Goal: Communication & Community: Answer question/provide support

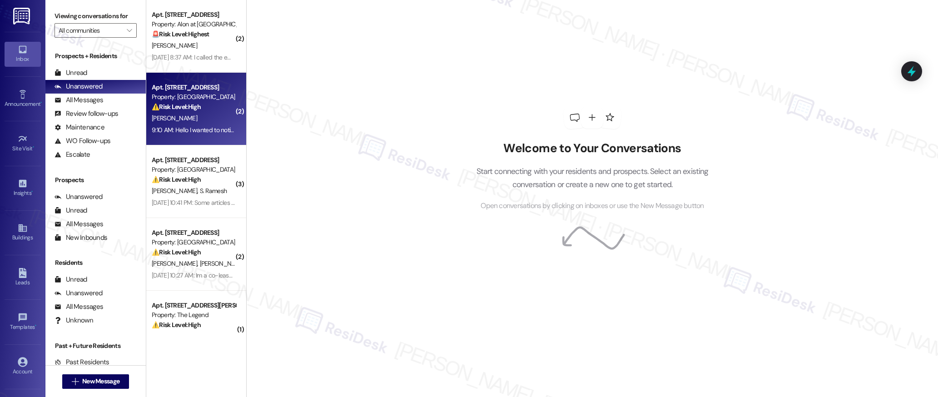
click at [189, 124] on div "[PERSON_NAME]" at bounding box center [194, 118] width 86 height 11
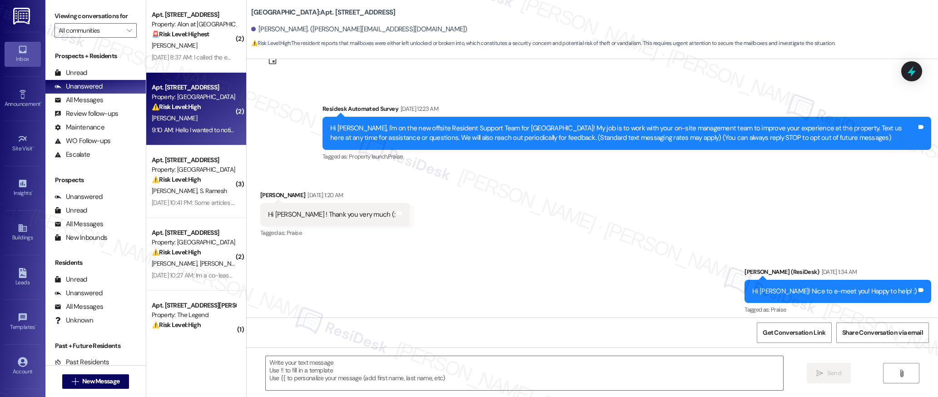
type textarea "Fetching suggested responses. Please feel free to read through the conversation…"
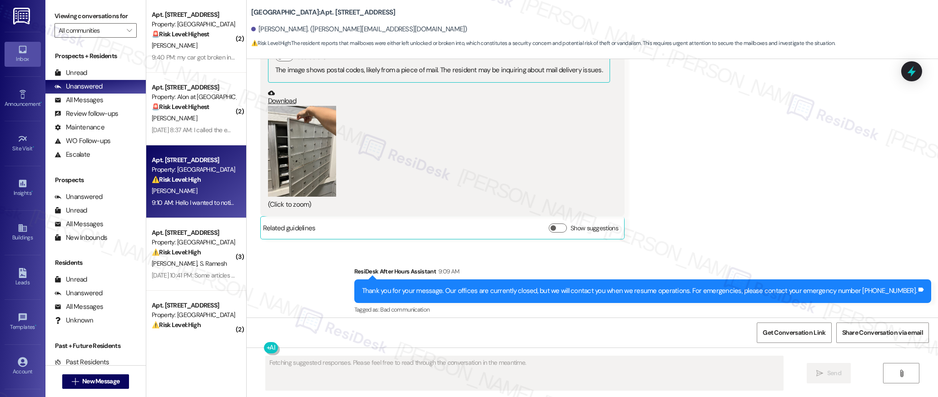
scroll to position [736, 0]
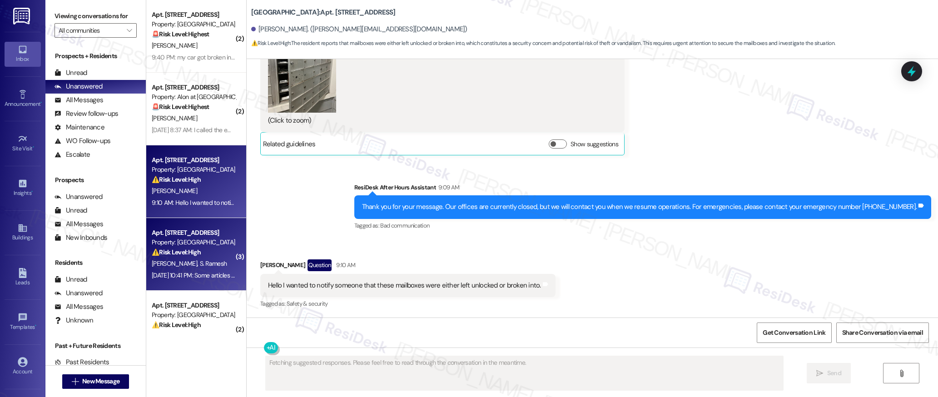
click at [176, 244] on div "Property: [GEOGRAPHIC_DATA]" at bounding box center [194, 243] width 84 height 10
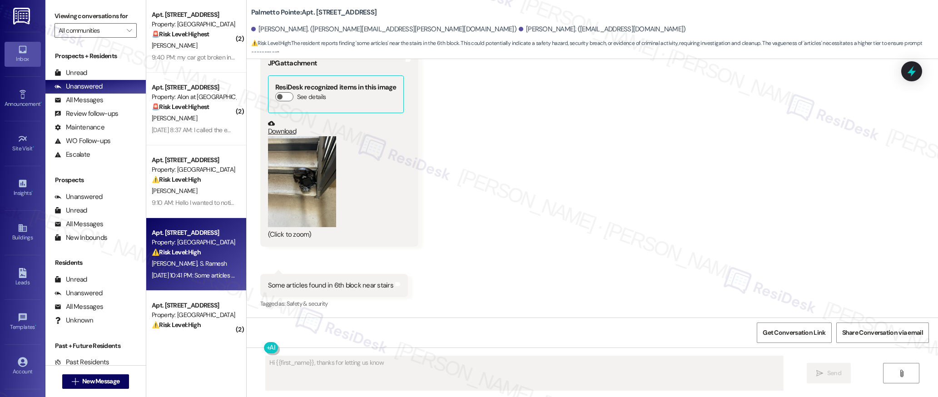
scroll to position [1931, 0]
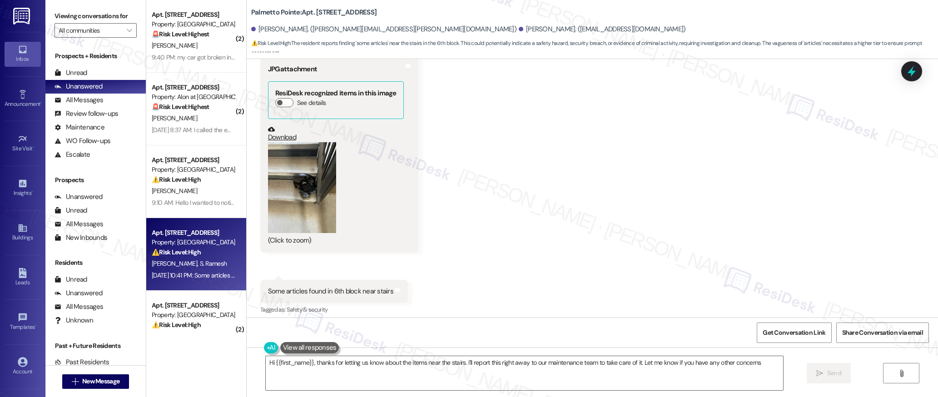
type textarea "Hi {{first_name}}, thanks for letting us know about the items near the stairs. …"
drag, startPoint x: 209, startPoint y: 175, endPoint x: 354, endPoint y: 229, distance: 154.7
click at [216, 175] on div "⚠️ Risk Level: High The resident reports that mailboxes were either left unlock…" at bounding box center [194, 180] width 84 height 10
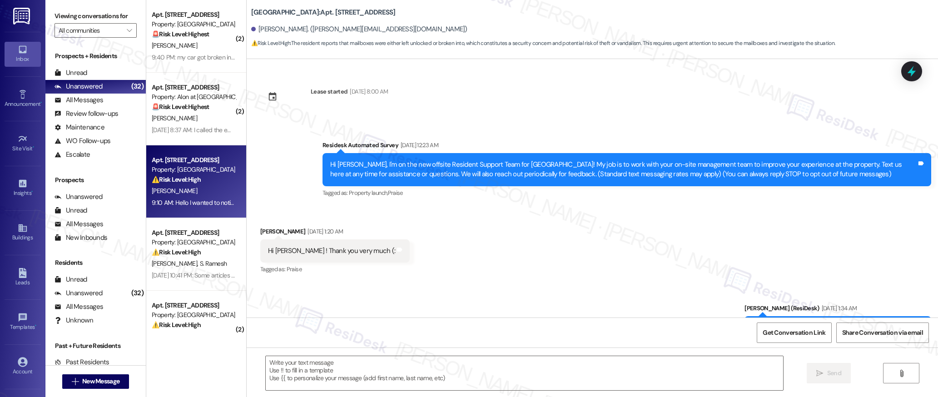
scroll to position [736, 0]
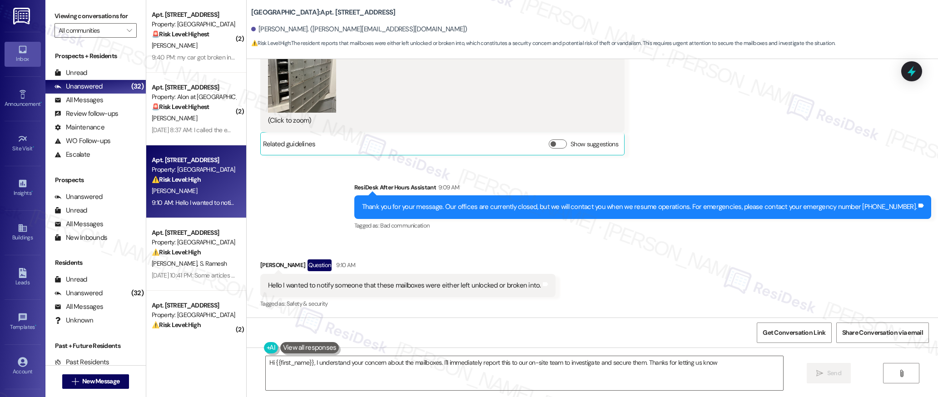
type textarea "Hi {{first_name}}, I understand your concern about the mailboxes. I'll immediat…"
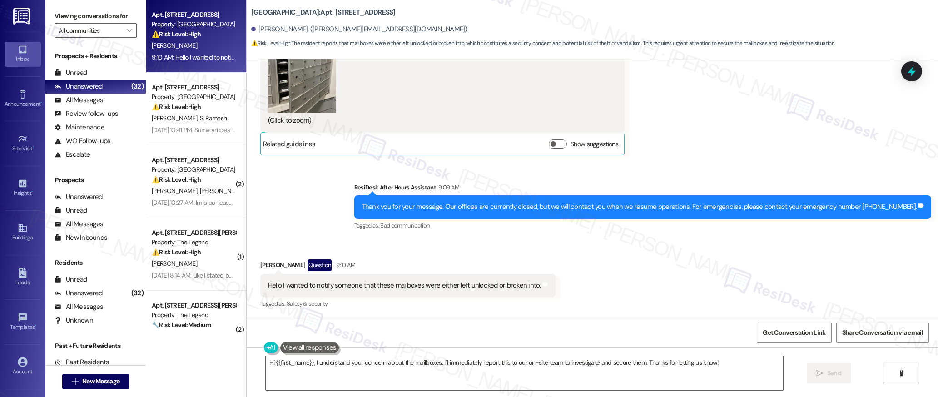
scroll to position [735, 0]
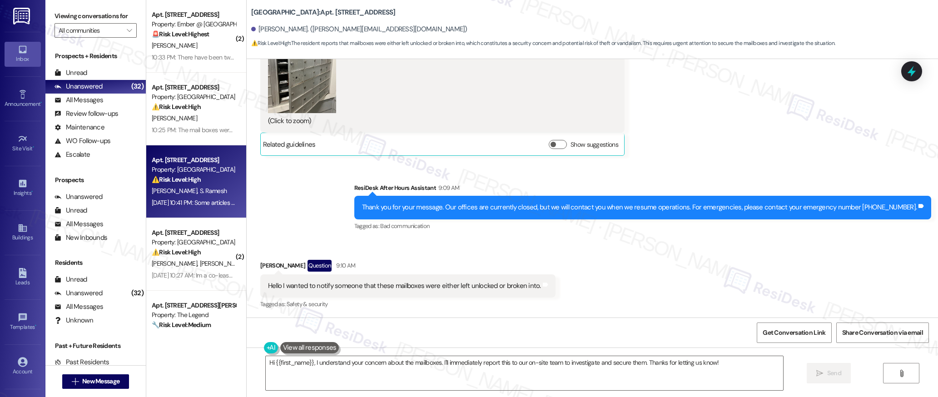
click at [199, 190] on span "S. Ramesh" at bounding box center [212, 191] width 27 height 8
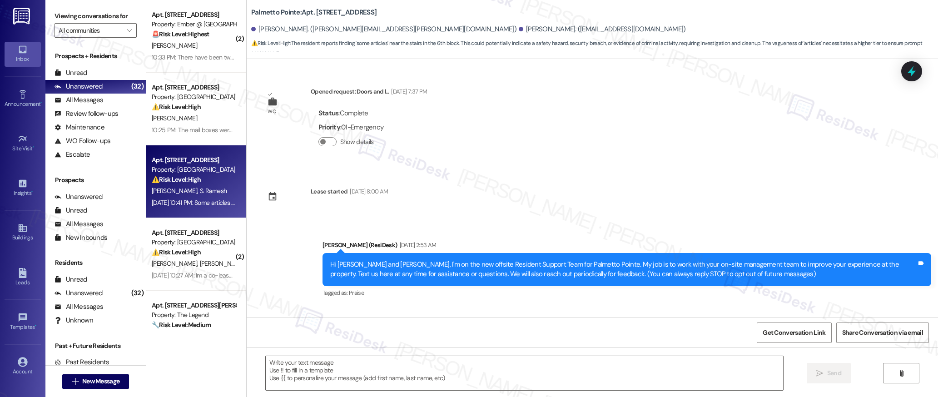
scroll to position [1937, 0]
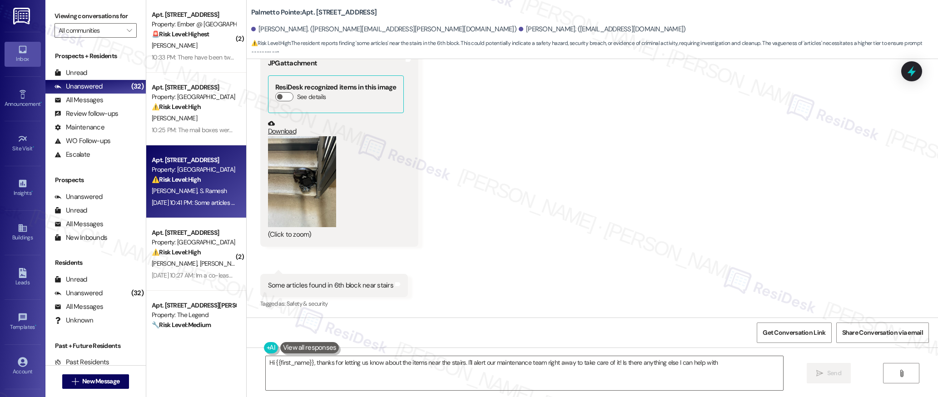
type textarea "Hi {{first_name}}, thanks for letting us know about the items near the stairs. …"
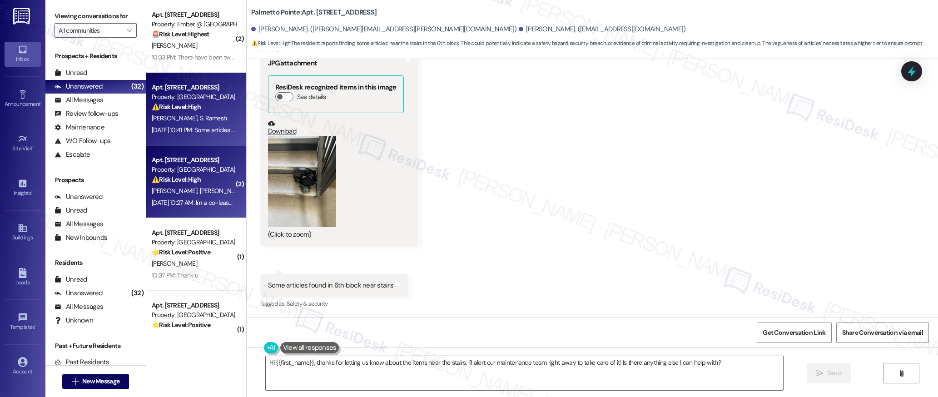
click at [184, 167] on div "Property: [GEOGRAPHIC_DATA]" at bounding box center [194, 170] width 84 height 10
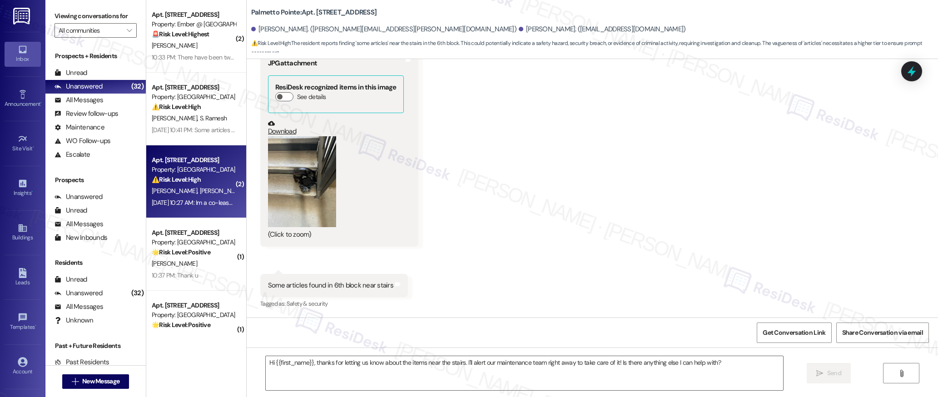
type textarea "Fetching suggested responses. Please feel free to read through the conversation…"
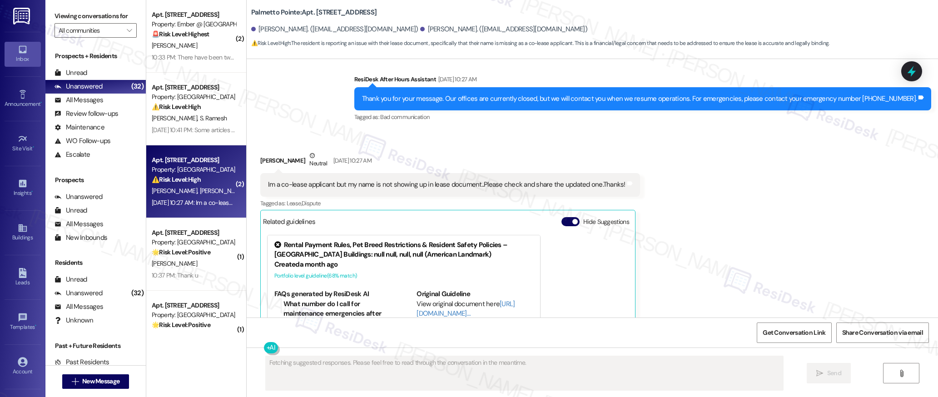
scroll to position [383, 0]
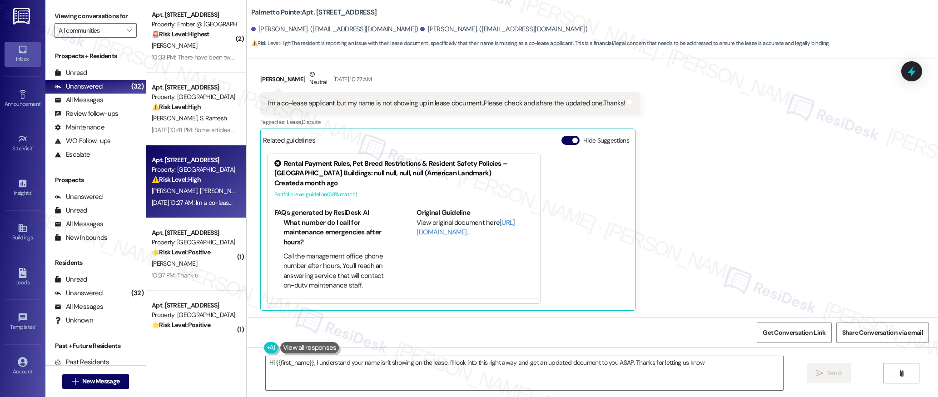
type textarea "Hi {{first_name}}, I understand your name isn't showing on the lease. I'll look…"
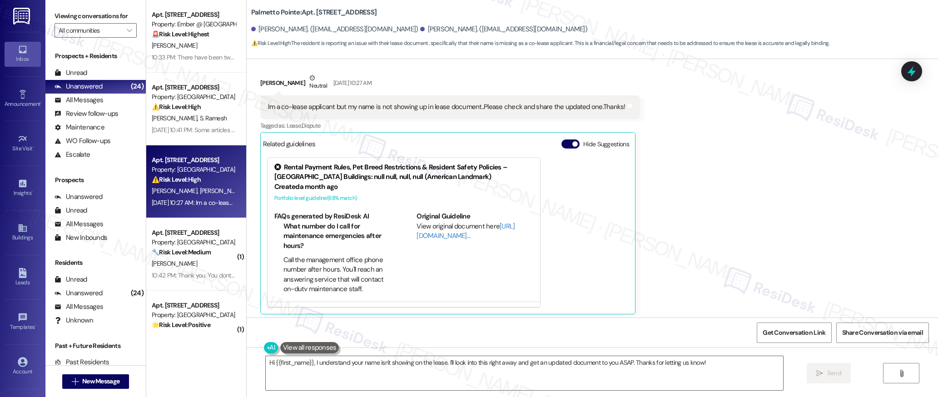
scroll to position [384, 0]
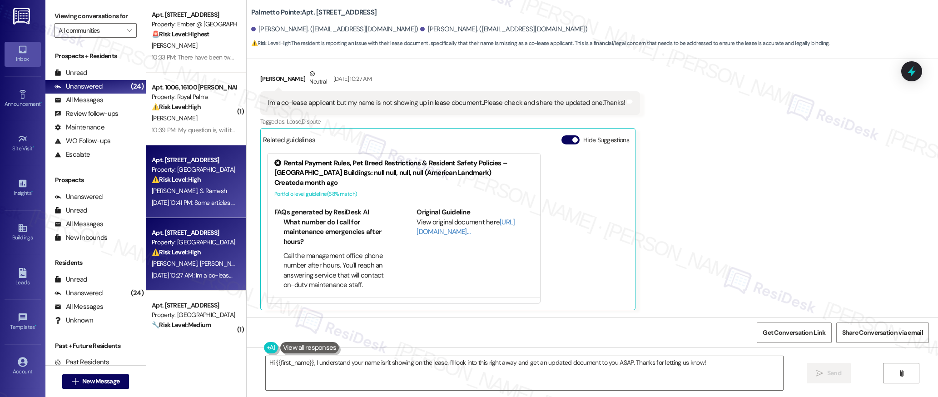
click at [195, 184] on div "⚠️ Risk Level: High The resident reports finding 'some articles' near the stair…" at bounding box center [194, 180] width 84 height 10
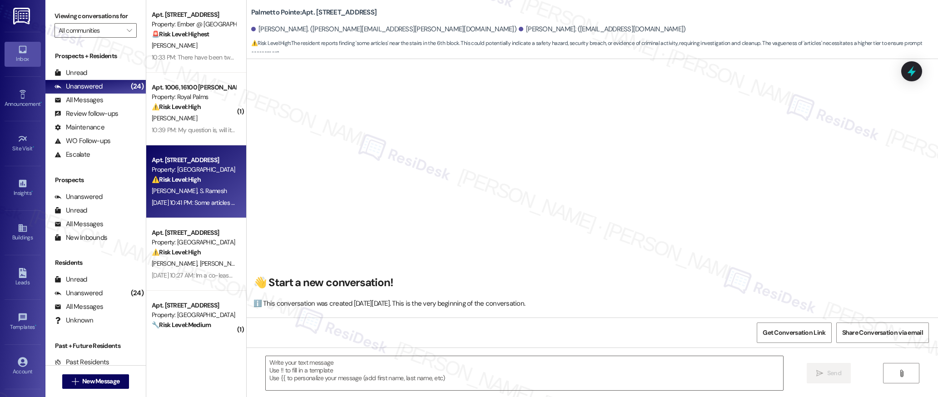
scroll to position [1937, 0]
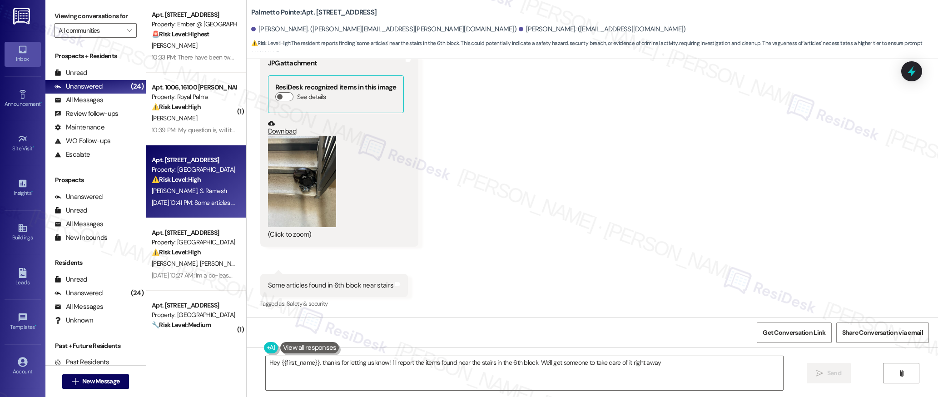
type textarea "Hey {{first_name}}, thanks for letting us know! I'll report the items found nea…"
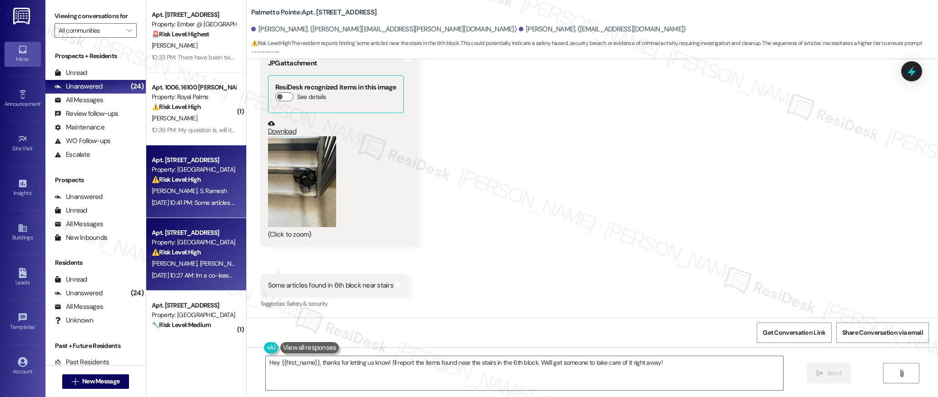
click at [192, 240] on div "Property: [GEOGRAPHIC_DATA]" at bounding box center [194, 243] width 84 height 10
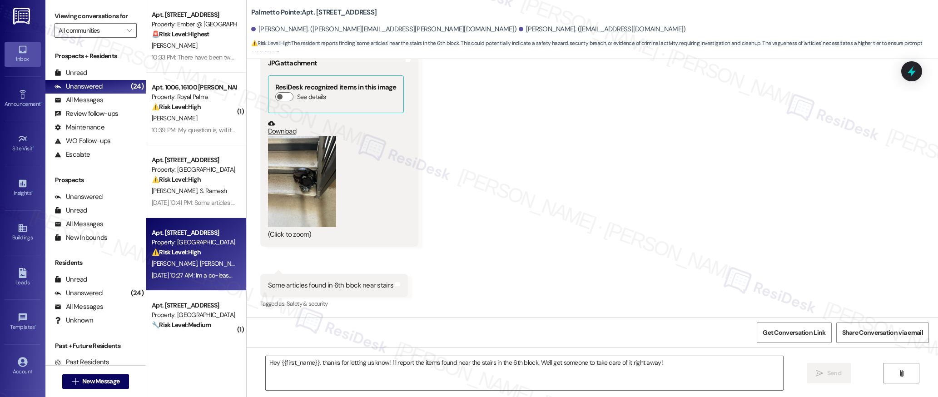
type textarea "Fetching suggested responses. Please feel free to read through the conversation…"
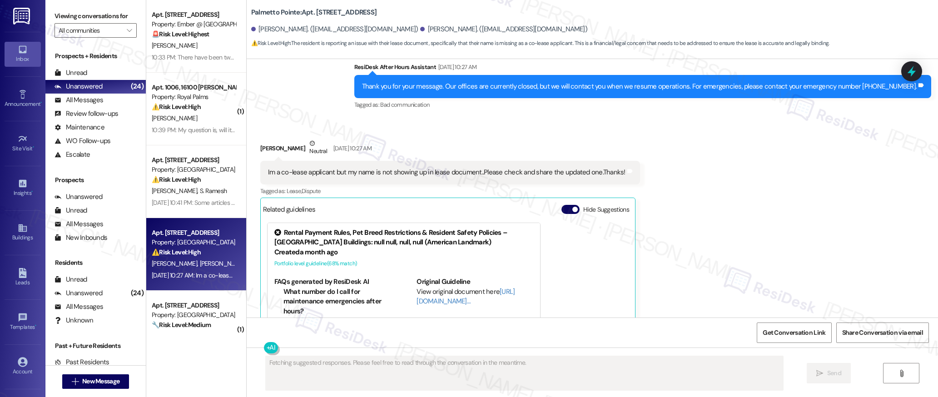
scroll to position [383, 0]
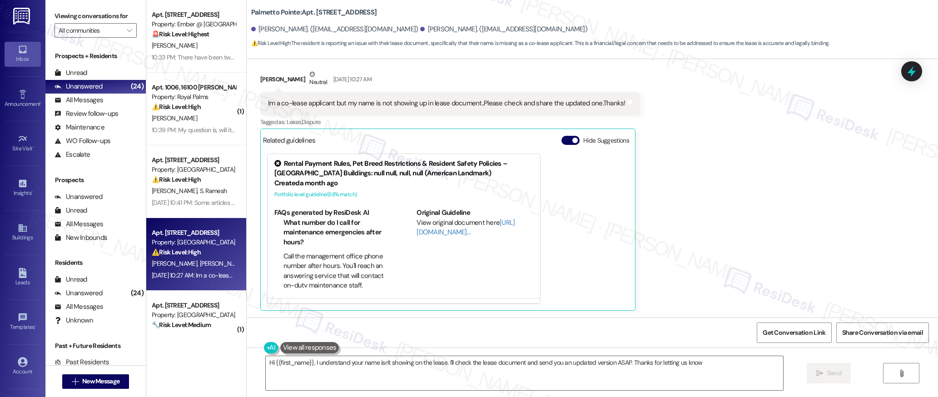
type textarea "Hi {{first_name}}, I understand your name isn't showing on the lease. I'll chec…"
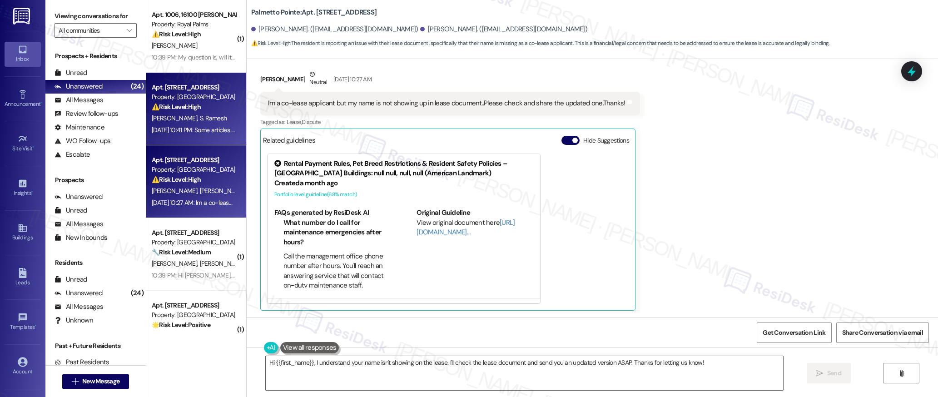
click at [202, 118] on span "S. Ramesh" at bounding box center [212, 118] width 27 height 8
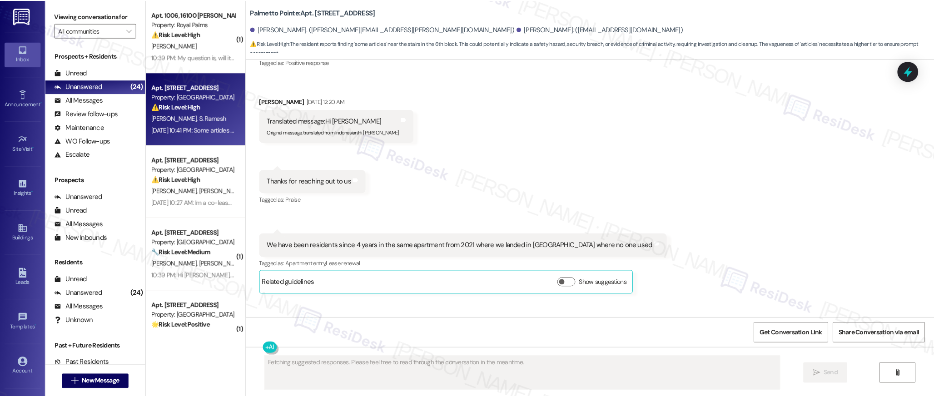
scroll to position [1937, 0]
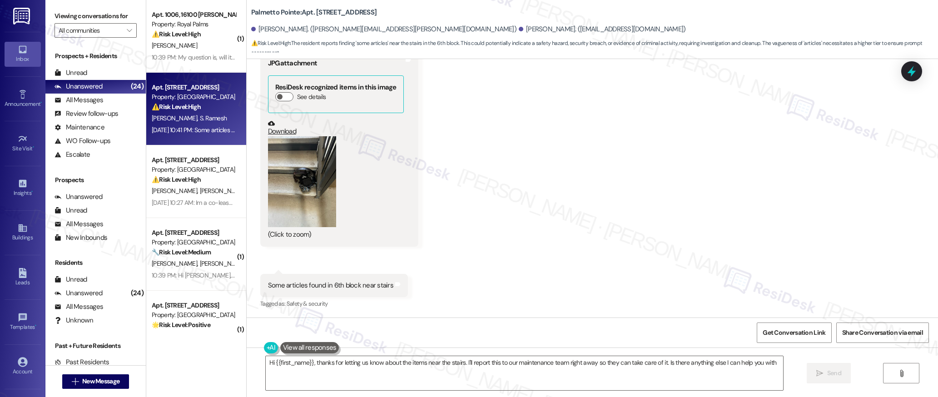
type textarea "Hi {{first_name}}, thanks for letting us know about the items near the stairs. …"
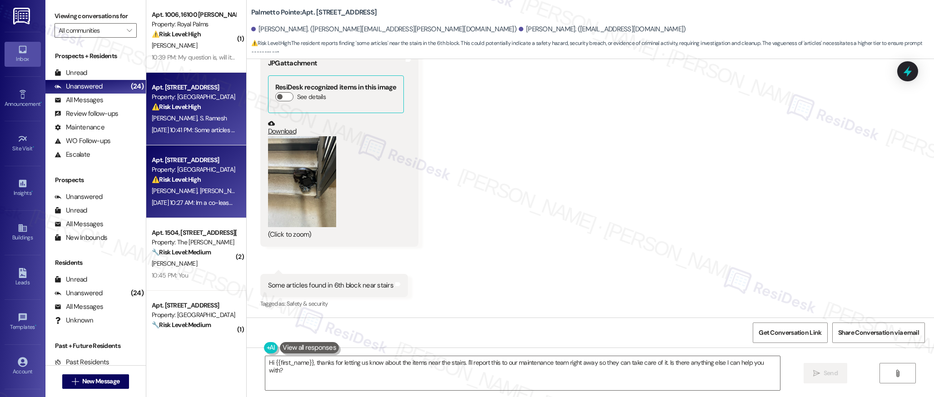
click at [165, 176] on strong "⚠️ Risk Level: High" at bounding box center [176, 179] width 49 height 8
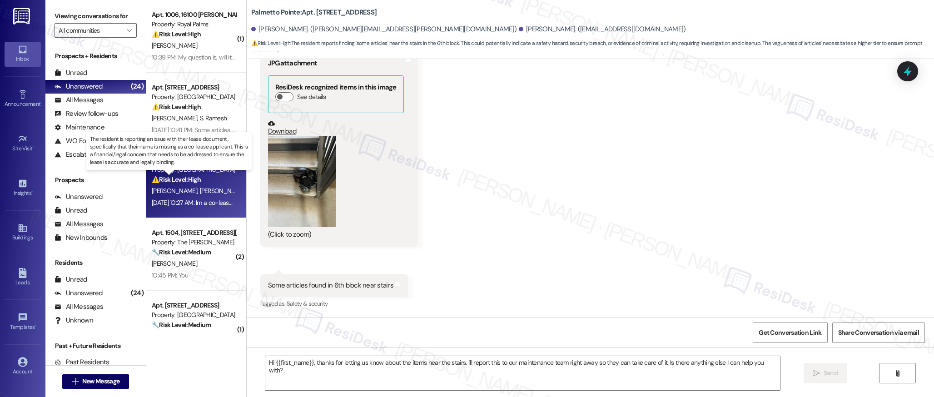
type textarea "Fetching suggested responses. Please feel free to read through the conversation…"
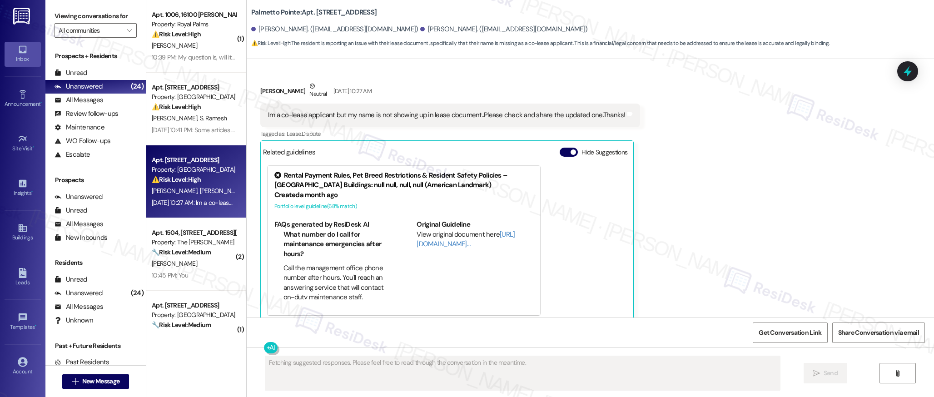
scroll to position [383, 0]
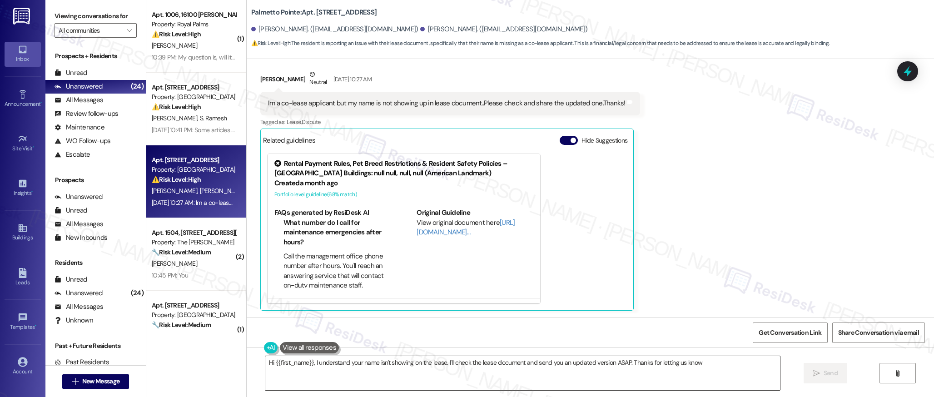
type textarea "Hi {{first_name}}, I understand your name isn't showing on the lease. I'll chec…"
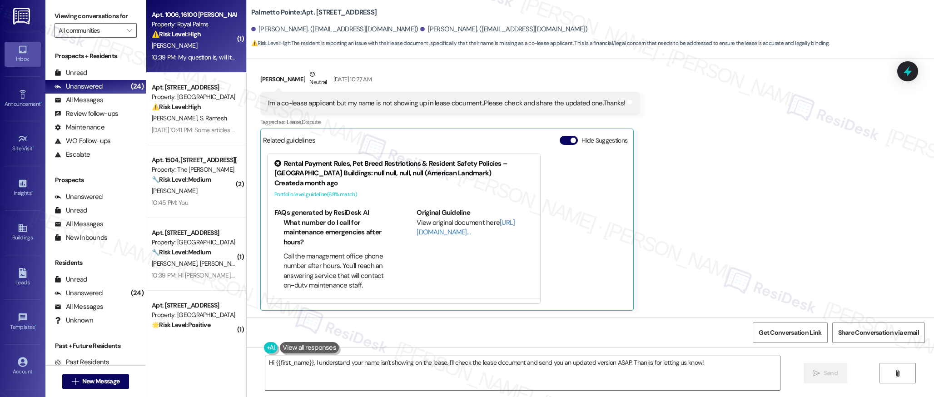
click at [213, 50] on div "[PERSON_NAME]" at bounding box center [194, 45] width 86 height 11
type textarea "Fetching suggested responses. Please feel free to read through the conversation…"
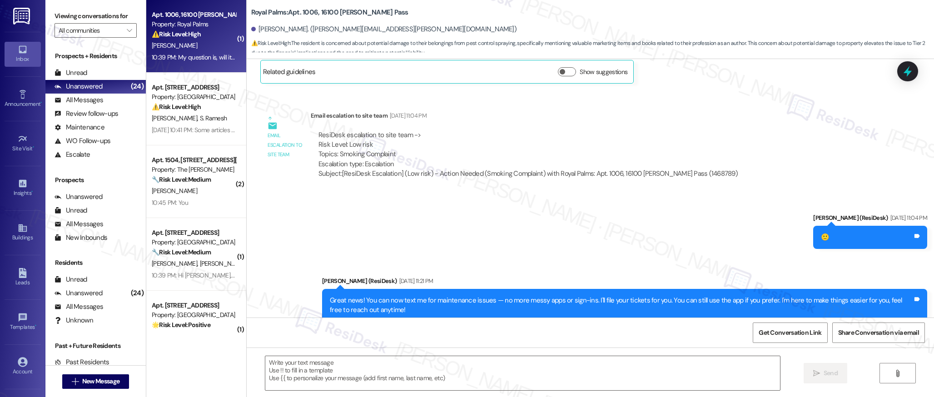
scroll to position [3307, 0]
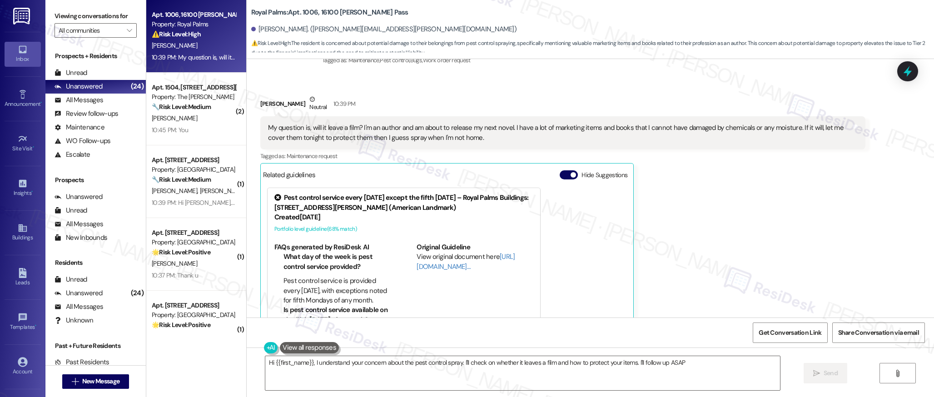
type textarea "Hi {{first_name}}, I understand your concern about the pest control spray. I'll…"
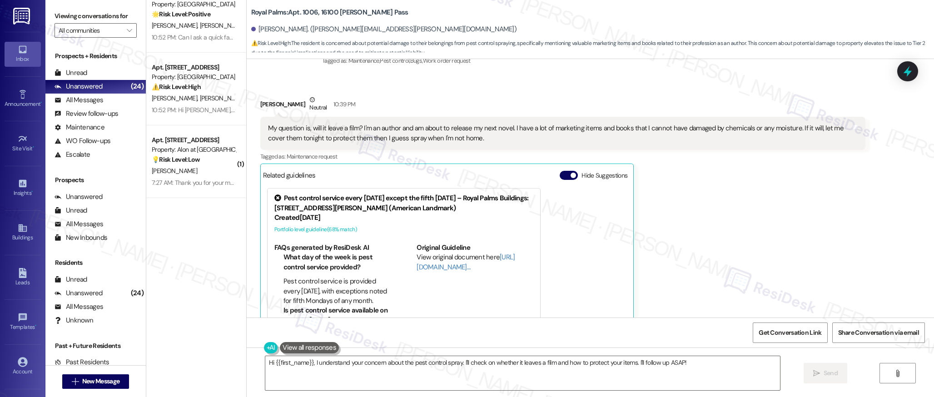
scroll to position [491, 0]
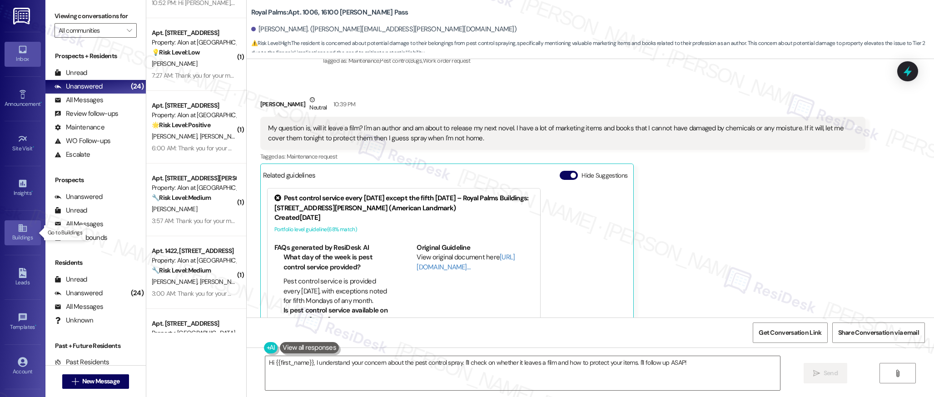
click at [14, 234] on div "Buildings" at bounding box center [22, 237] width 45 height 9
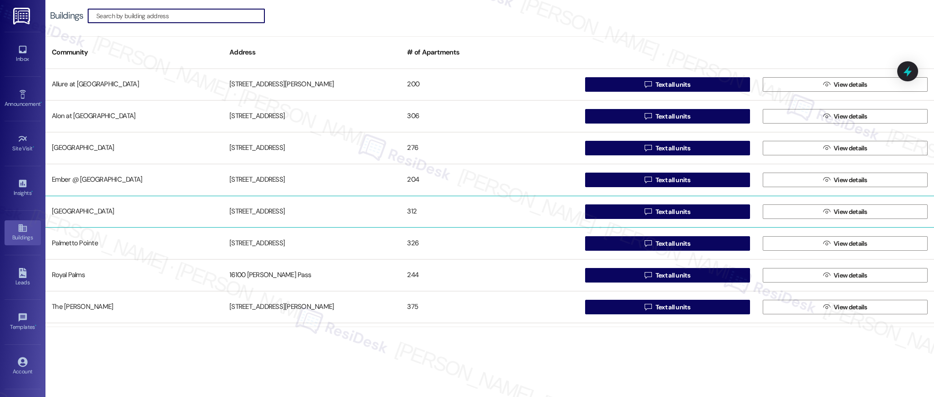
scroll to position [92, 0]
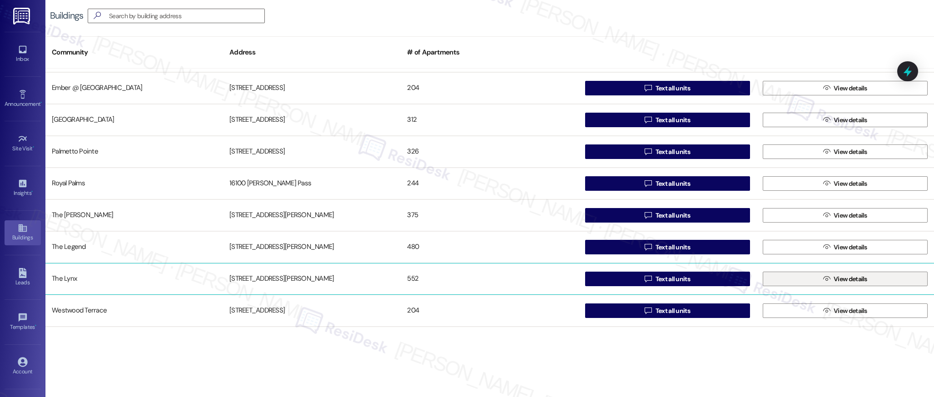
click at [824, 276] on icon "" at bounding box center [826, 278] width 7 height 7
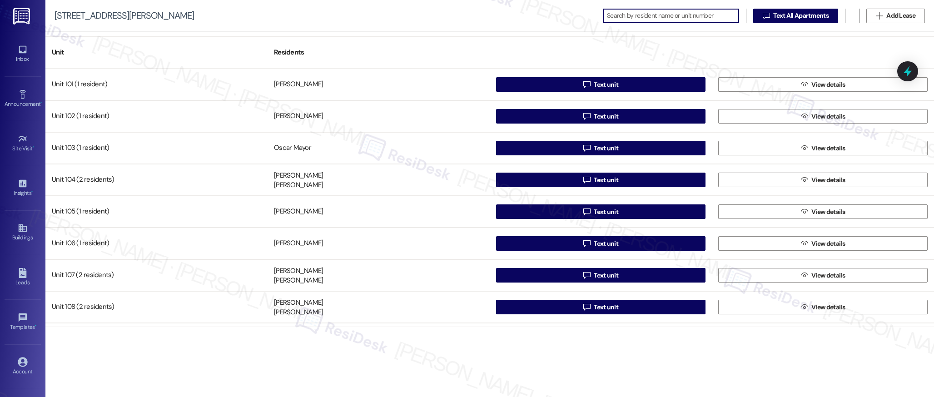
click at [651, 17] on input at bounding box center [673, 16] width 132 height 13
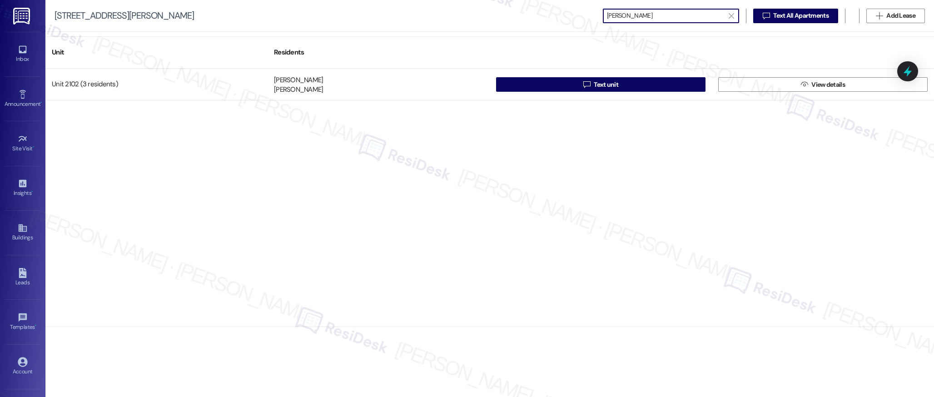
click at [632, 13] on input "[PERSON_NAME]" at bounding box center [665, 16] width 117 height 13
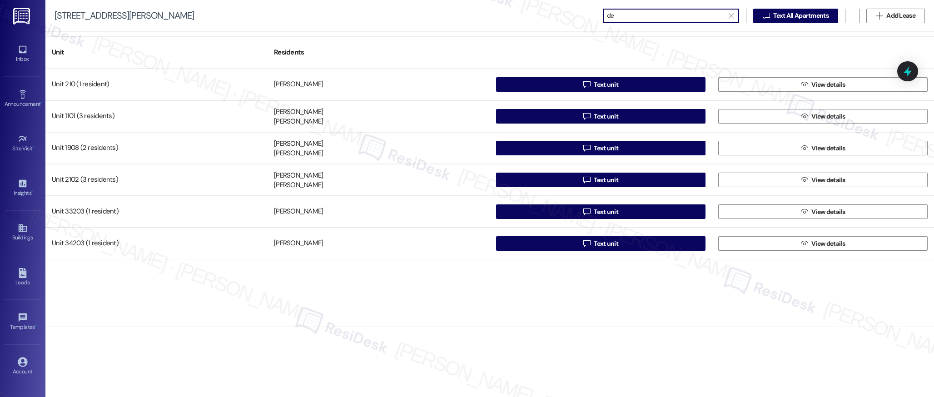
type input "d"
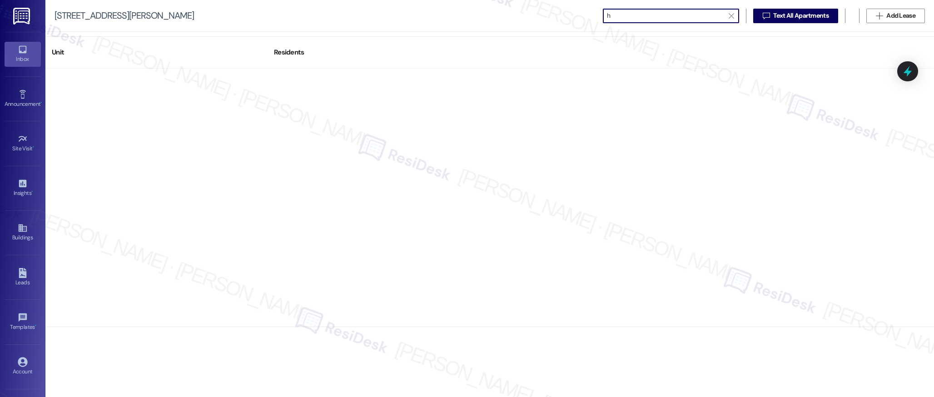
type input "h"
click at [19, 54] on icon at bounding box center [23, 50] width 10 height 10
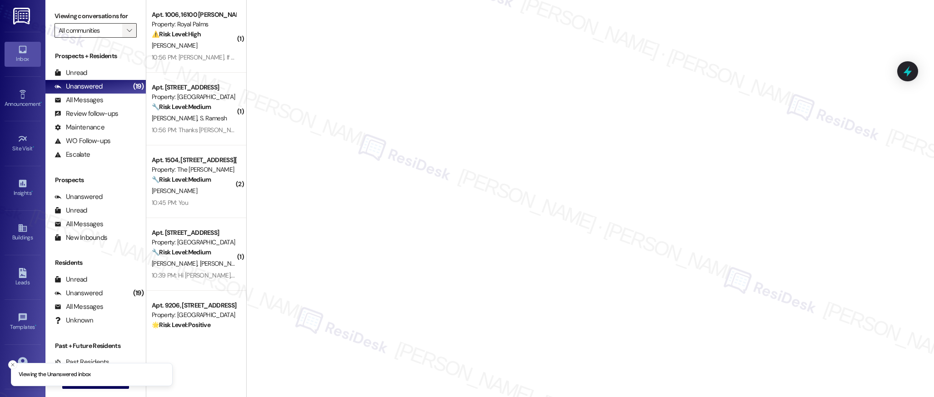
click at [127, 31] on icon "" at bounding box center [129, 30] width 5 height 7
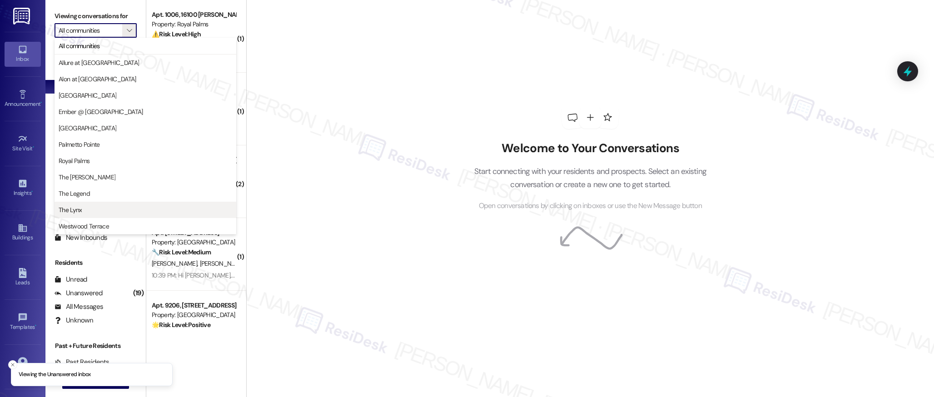
click at [87, 212] on span "The Lynx" at bounding box center [146, 209] width 174 height 9
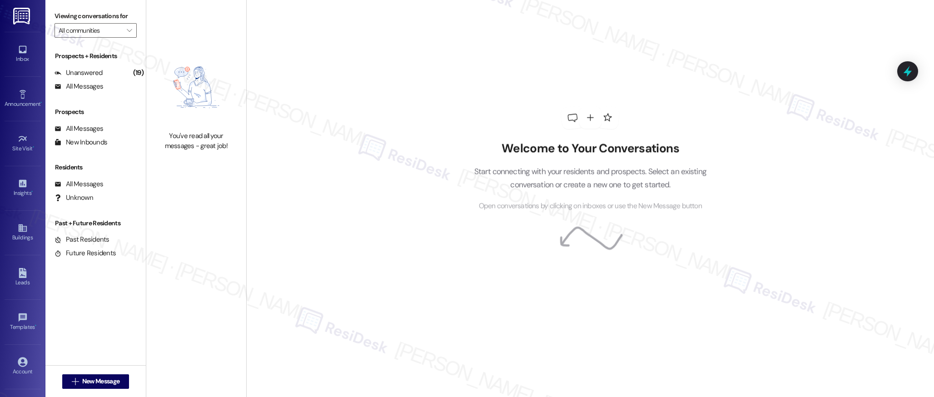
type input "The Lynx"
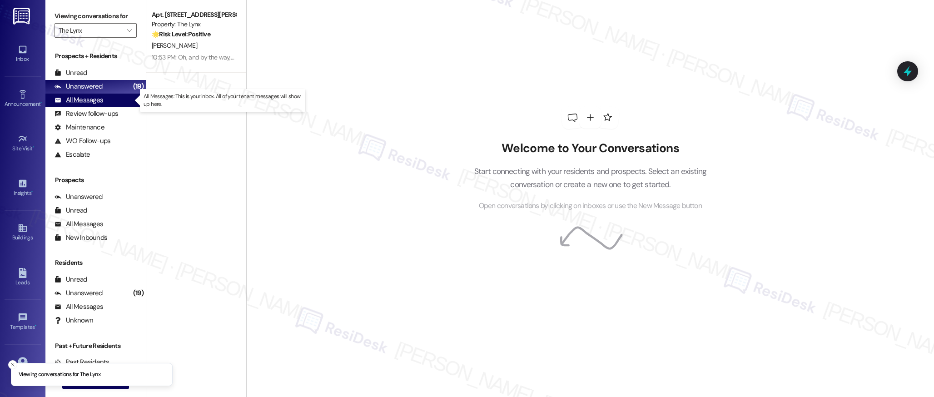
click at [90, 101] on div "All Messages" at bounding box center [79, 100] width 49 height 10
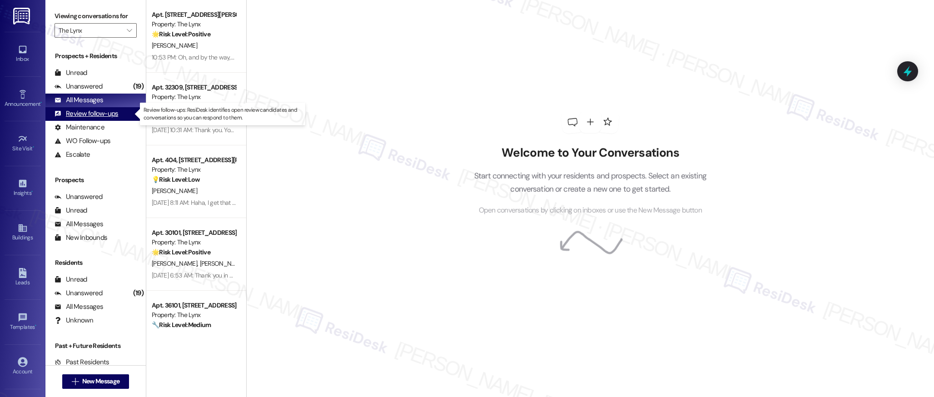
click at [84, 114] on div "Review follow-ups" at bounding box center [87, 114] width 64 height 10
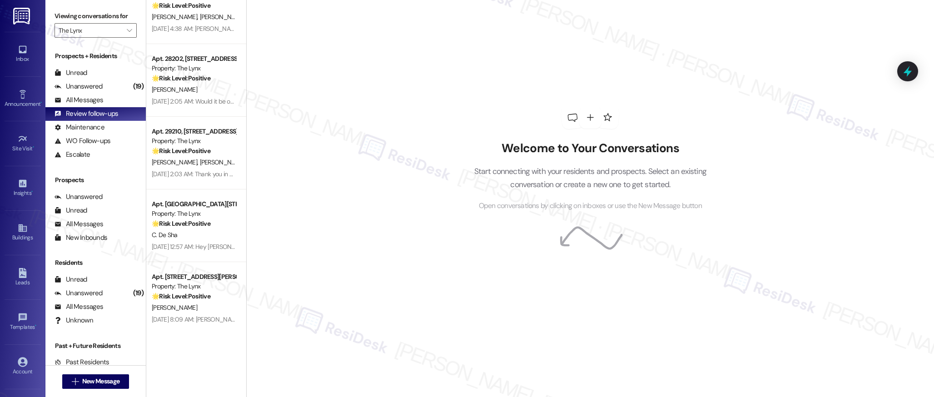
scroll to position [104, 0]
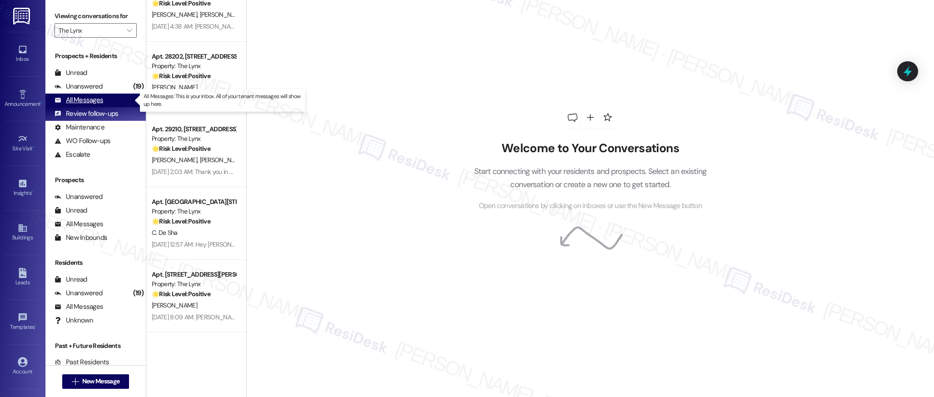
click at [98, 100] on div "All Messages" at bounding box center [79, 100] width 49 height 10
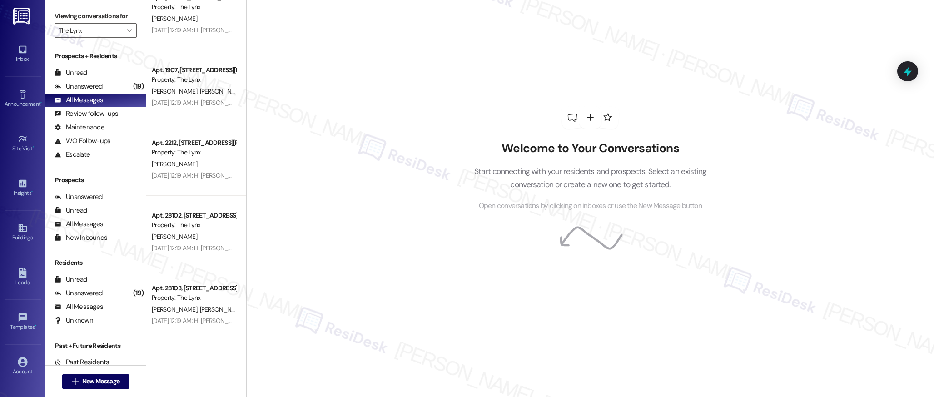
scroll to position [3156, 0]
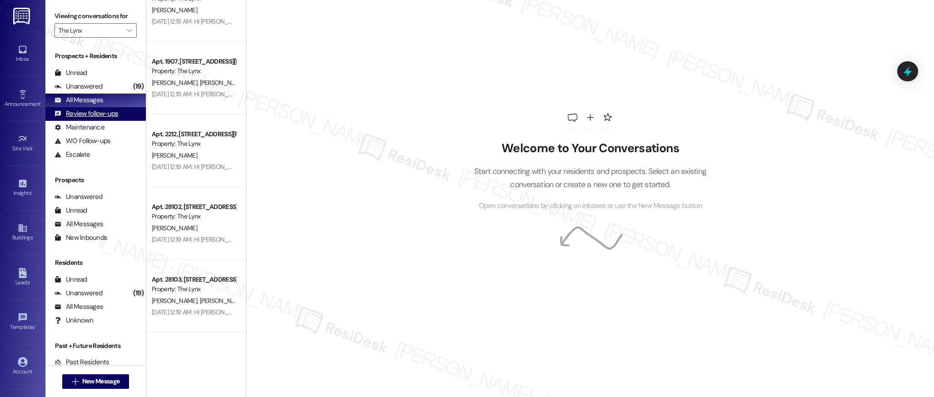
click at [90, 114] on div "Review follow-ups" at bounding box center [87, 114] width 64 height 10
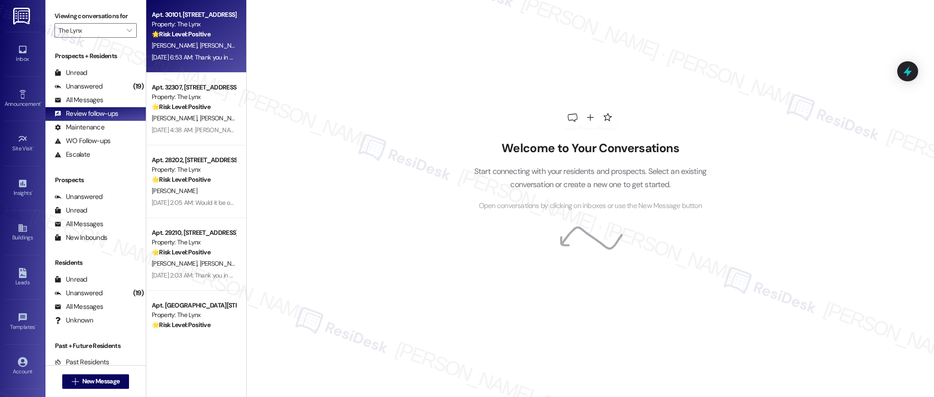
click at [214, 48] on div "[PERSON_NAME] [PERSON_NAME]" at bounding box center [194, 45] width 86 height 11
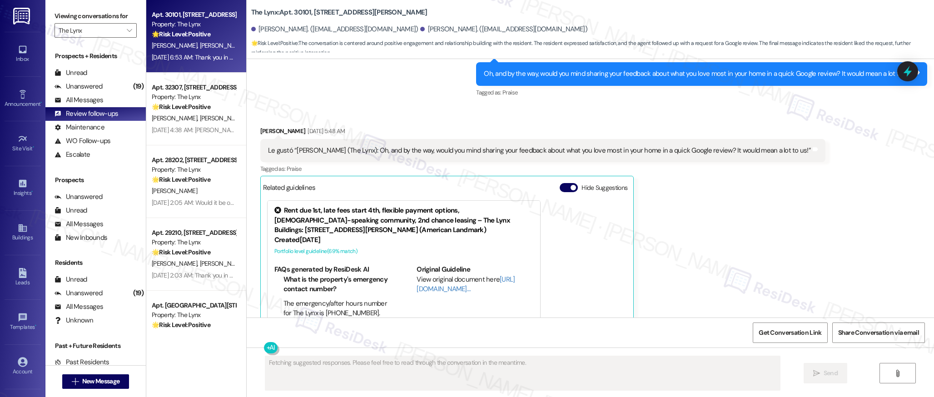
scroll to position [621, 0]
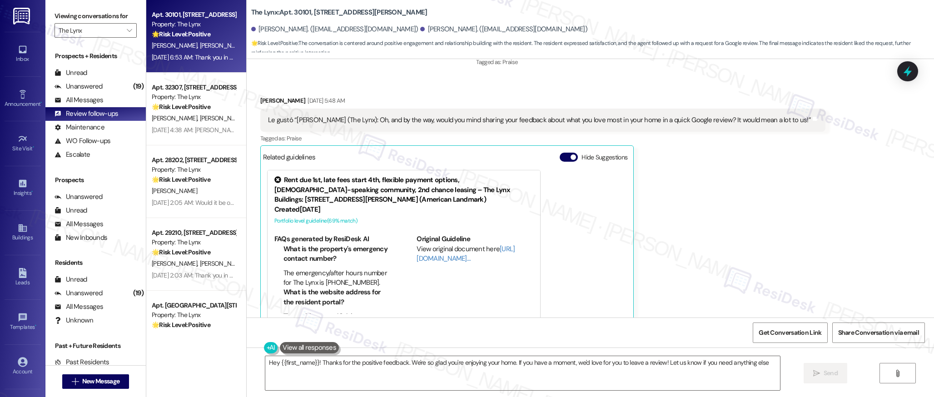
type textarea "Hey {{first_name}}! Thanks for the positive feedback. We're so glad you're enjo…"
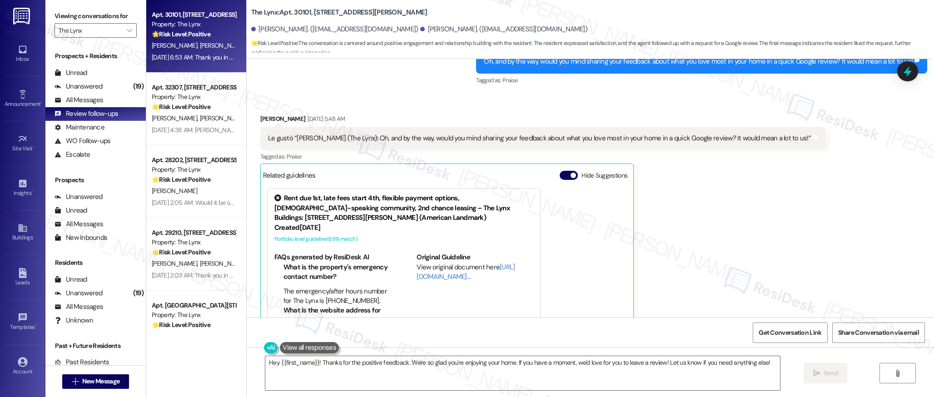
scroll to position [551, 0]
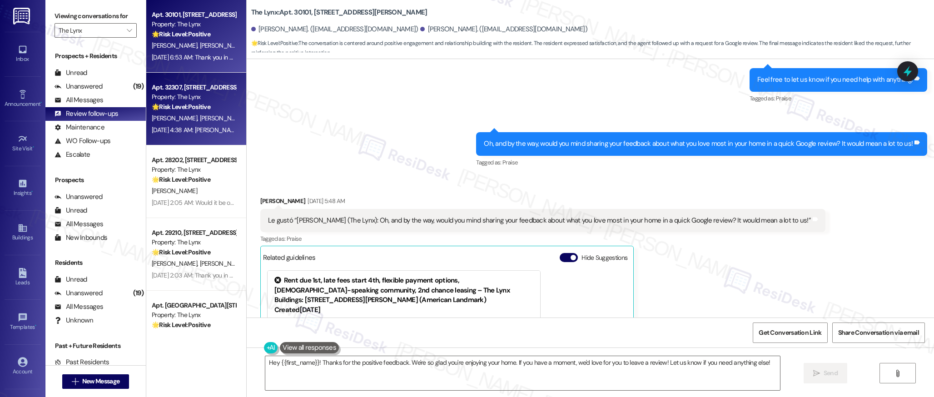
click at [169, 127] on div "[DATE] 4:38 AM: [PERSON_NAME], would it be okay to ask a quick favor? If you're…" at bounding box center [396, 130] width 488 height 8
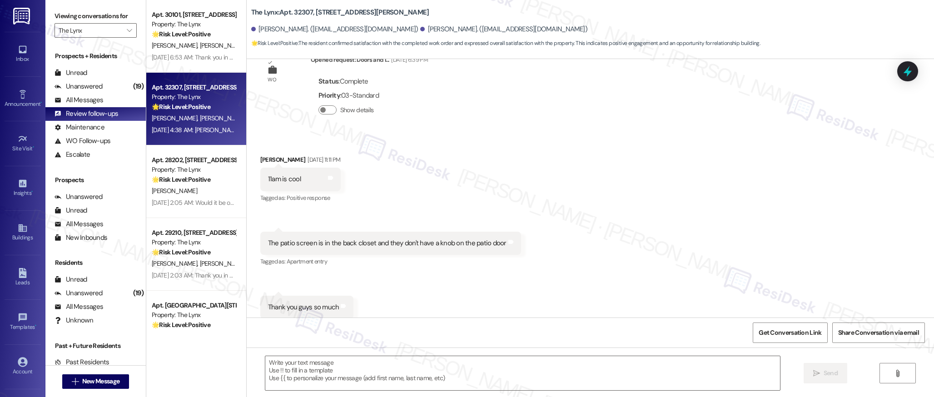
type textarea "Fetching suggested responses. Please feel free to read through the conversation…"
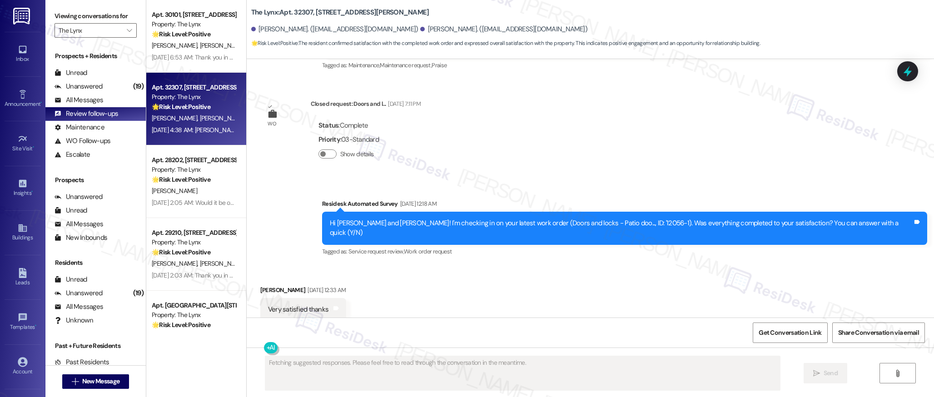
scroll to position [1818, 0]
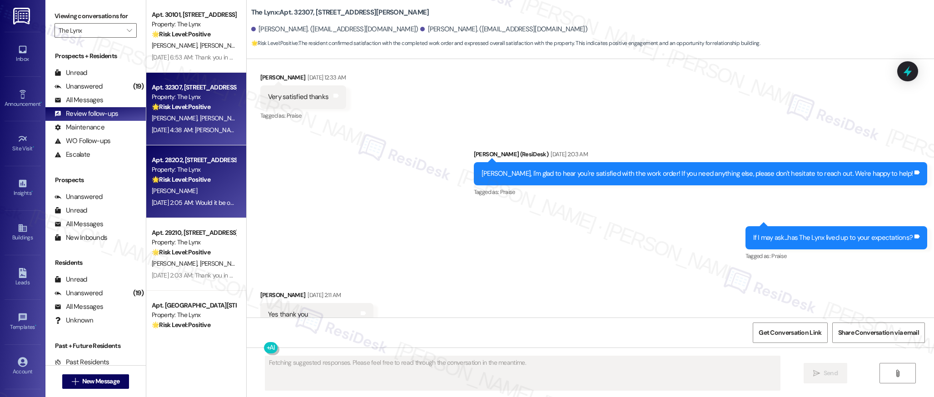
click at [229, 174] on div "Apt. 28202, [STREET_ADDRESS][PERSON_NAME] Property: The Lynx 🌟 Risk Level: Posi…" at bounding box center [196, 181] width 100 height 73
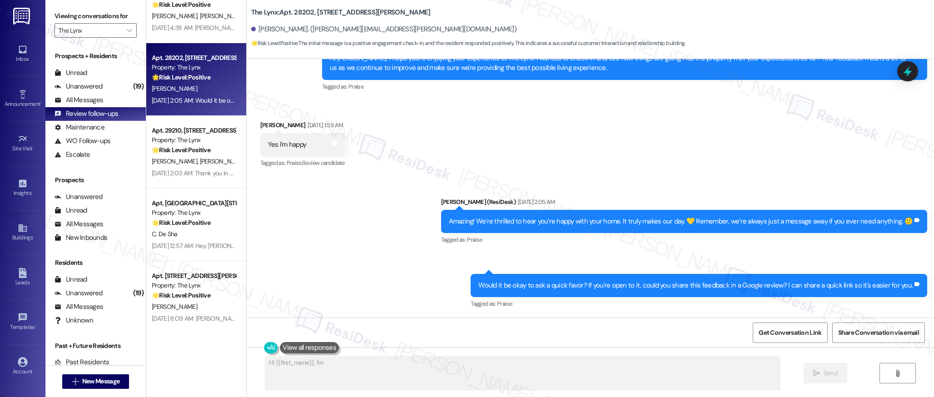
scroll to position [104, 0]
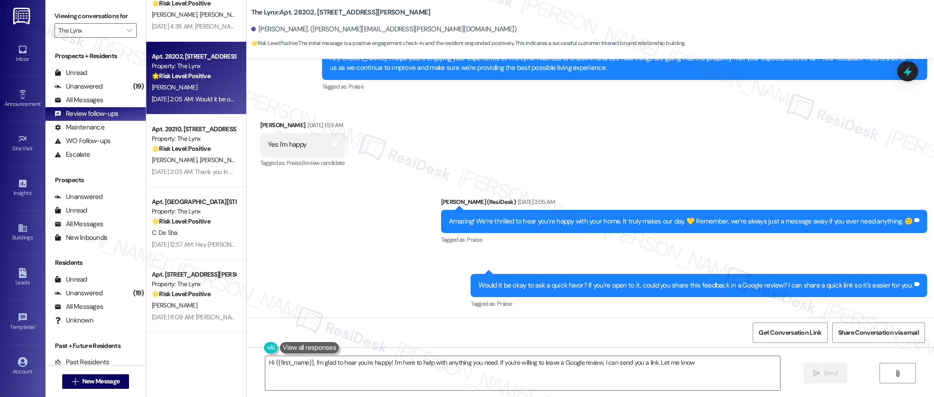
type textarea "Hi {{first_name}}, I'm glad to hear you're happy! I'm here to help with anythin…"
click at [89, 100] on div "All Messages" at bounding box center [79, 100] width 49 height 10
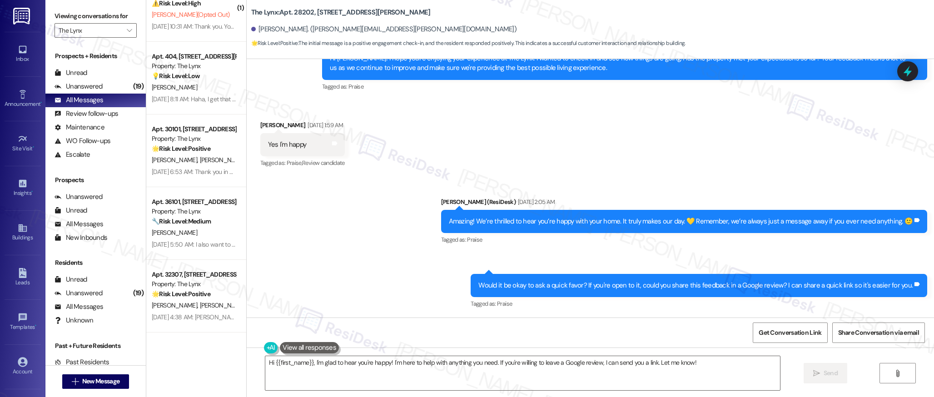
scroll to position [446, 0]
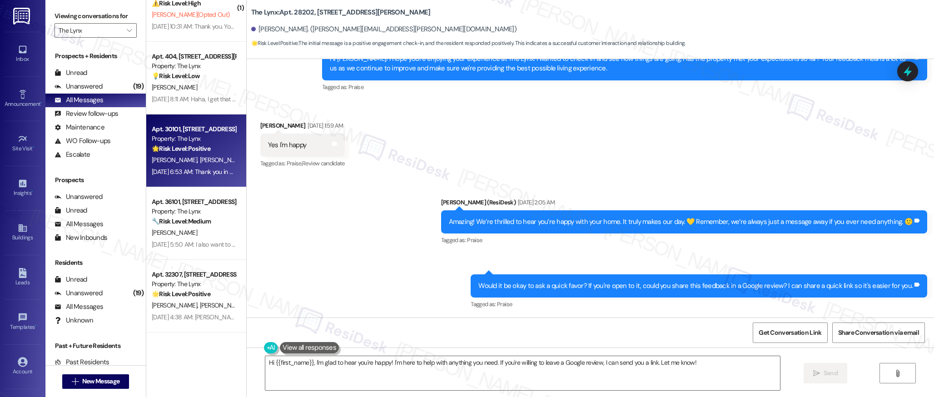
click at [199, 158] on span "[PERSON_NAME]" at bounding box center [221, 160] width 45 height 8
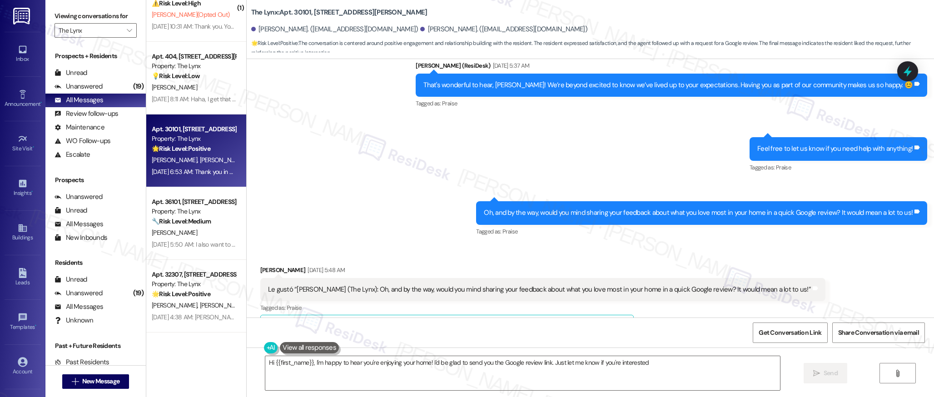
type textarea "Hi {{first_name}}, I'm happy to hear you're enjoying your home! I'd be glad to …"
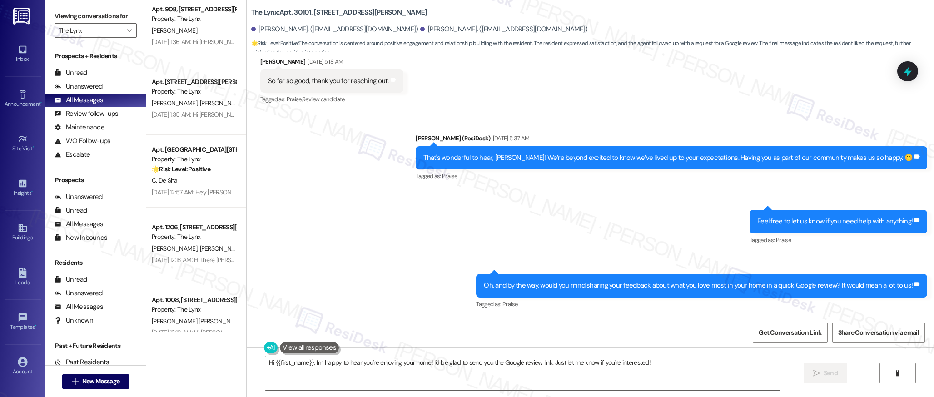
scroll to position [765, 0]
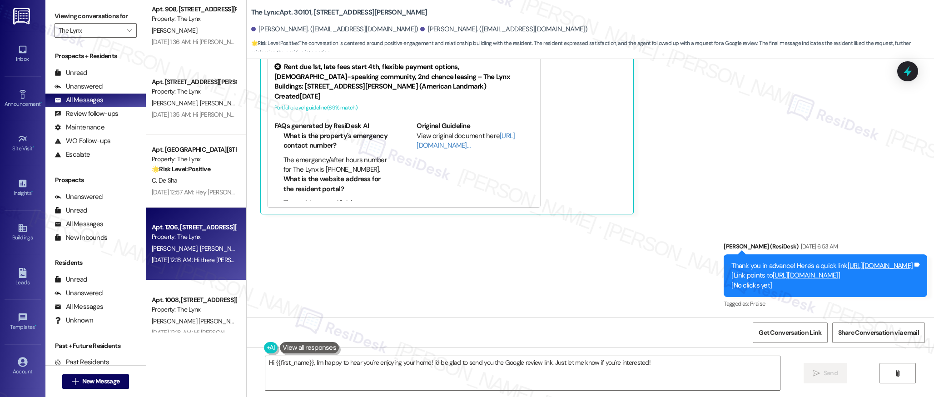
click at [191, 238] on div "Property: The Lynx" at bounding box center [194, 237] width 84 height 10
type textarea "Hey {{first_name}}! Thanks for the positive feedback. We're so glad you're enjo…"
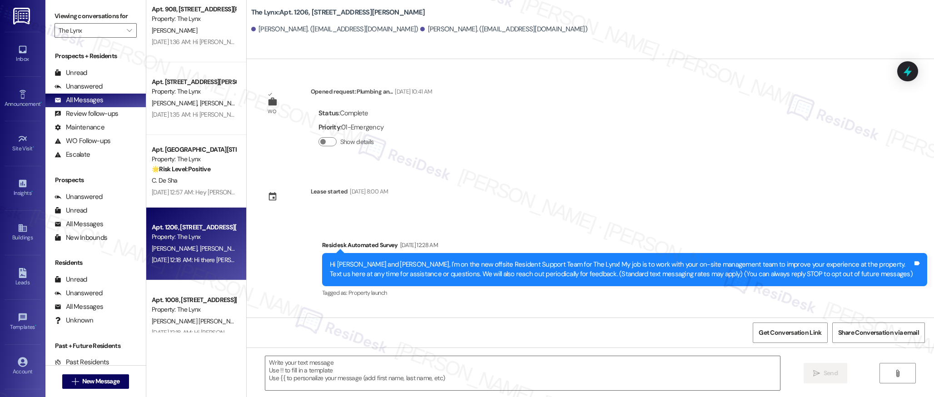
type textarea "Fetching suggested responses. Please feel free to read through the conversation…"
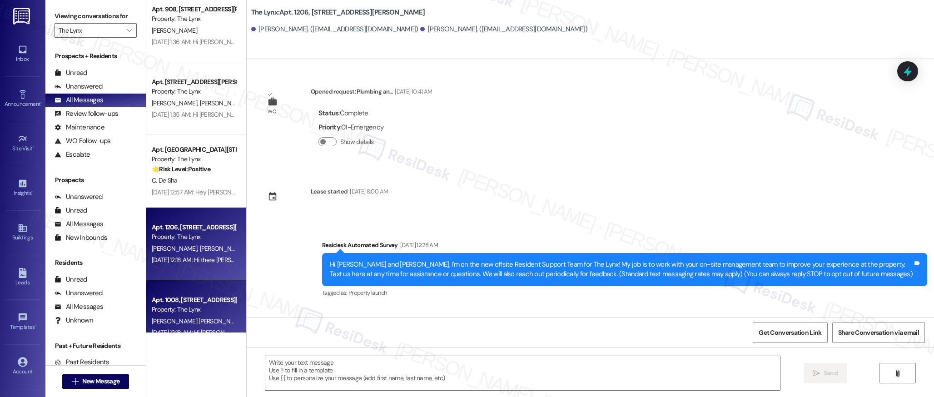
click at [204, 293] on div "Apt. [GEOGRAPHIC_DATA][STREET_ADDRESS][PERSON_NAME] Property: The Lynx [PERSON_…" at bounding box center [196, 316] width 100 height 73
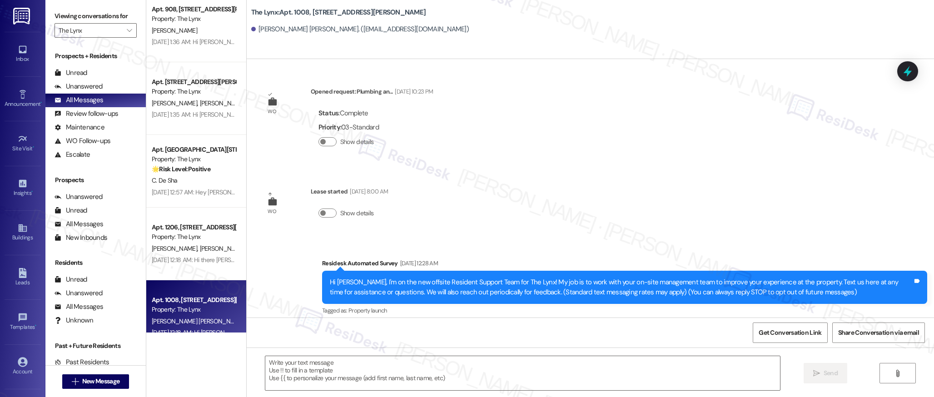
type textarea "Fetching suggested responses. Please feel free to read through the conversation…"
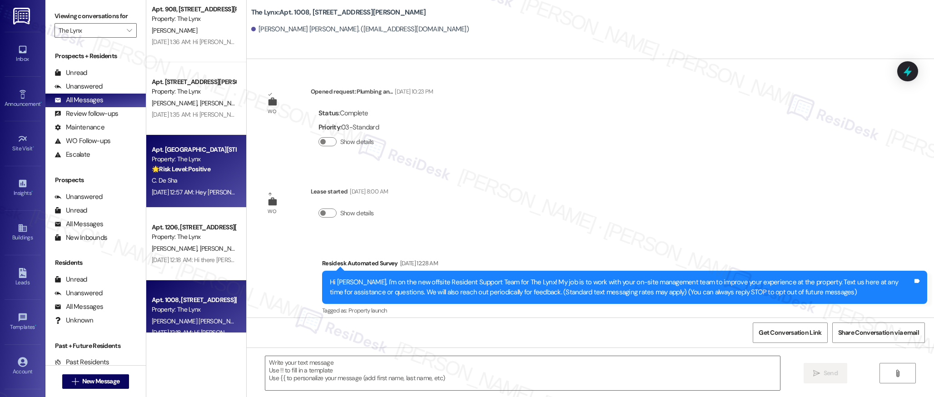
click at [174, 203] on div "Apt. [STREET_ADDRESS][PERSON_NAME] Property: The Lynx 🌟 Risk Level: Positive Th…" at bounding box center [196, 171] width 100 height 73
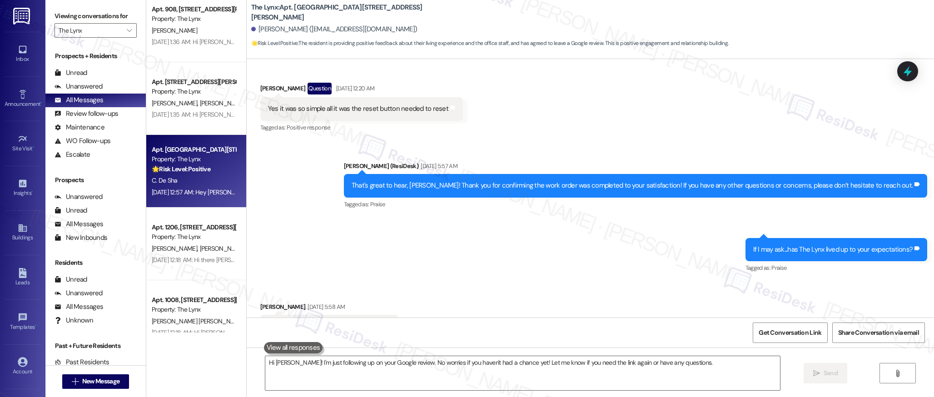
type textarea "Hi [PERSON_NAME]! I'm just following up on your Google review. No worries if yo…"
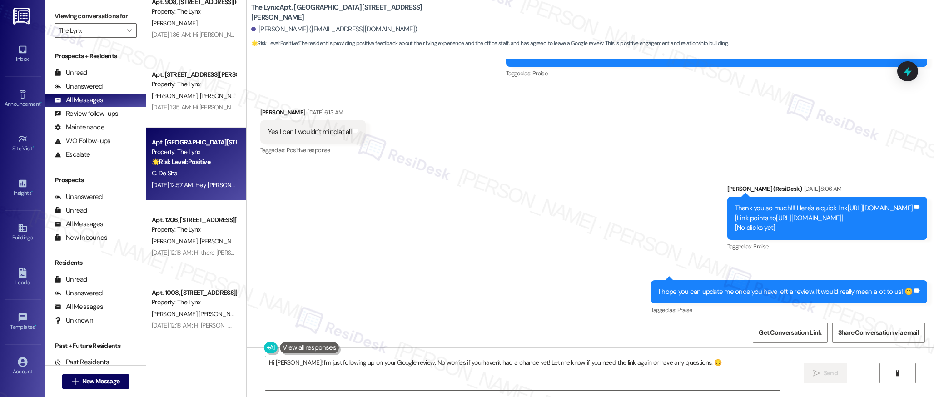
scroll to position [834, 0]
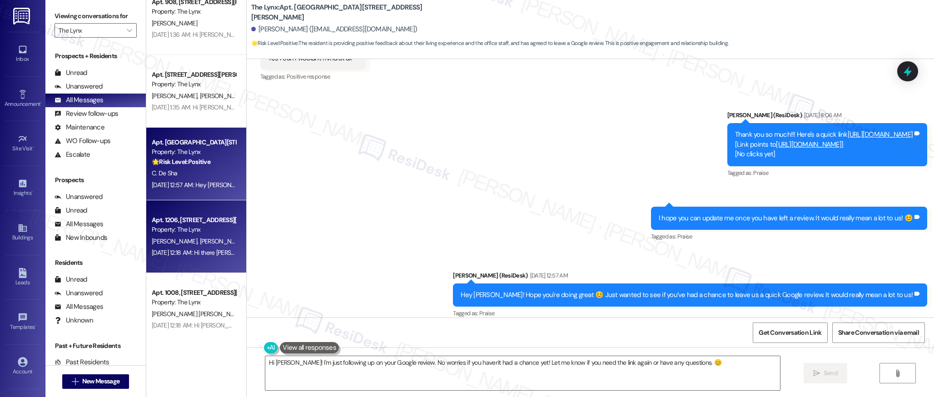
click at [161, 235] on div "Apt. [STREET_ADDRESS][PERSON_NAME] Property: The Lynx" at bounding box center [194, 224] width 86 height 21
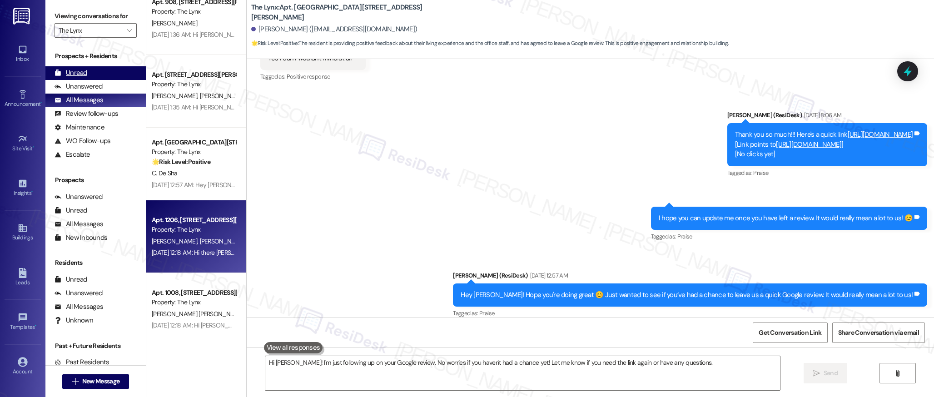
type textarea "Hi [PERSON_NAME]! I'm just following up on your Google review. No worries if yo…"
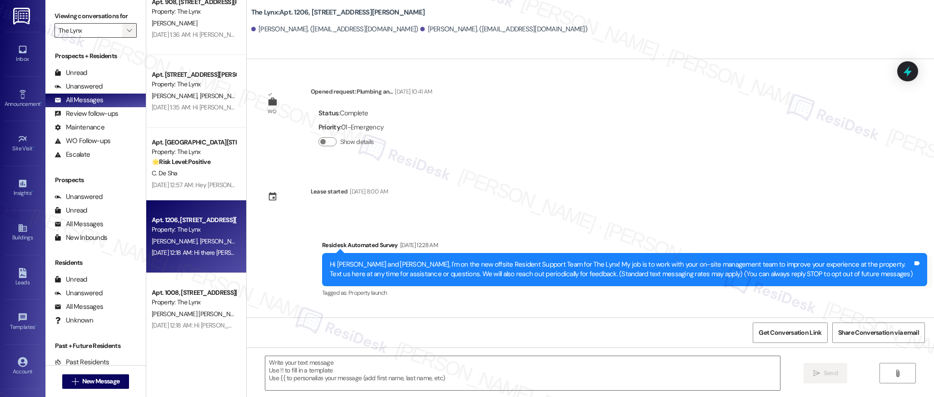
type textarea "Fetching suggested responses. Please feel free to read through the conversation…"
click at [125, 30] on span "" at bounding box center [129, 30] width 9 height 15
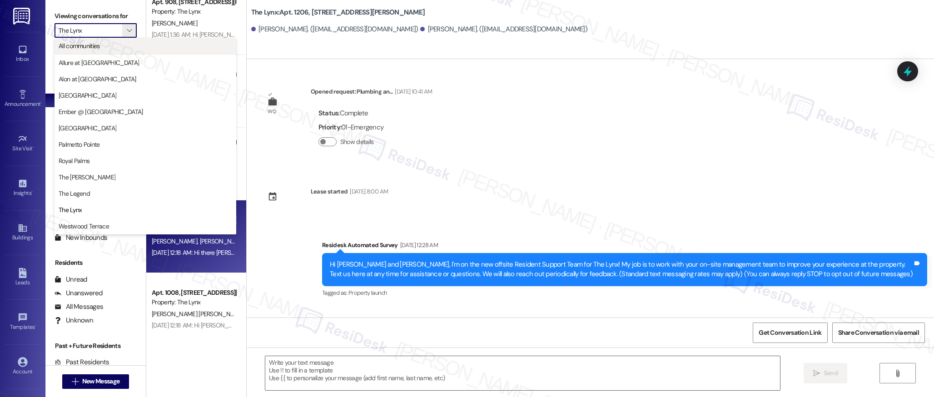
click at [109, 44] on span "All communities" at bounding box center [146, 45] width 174 height 9
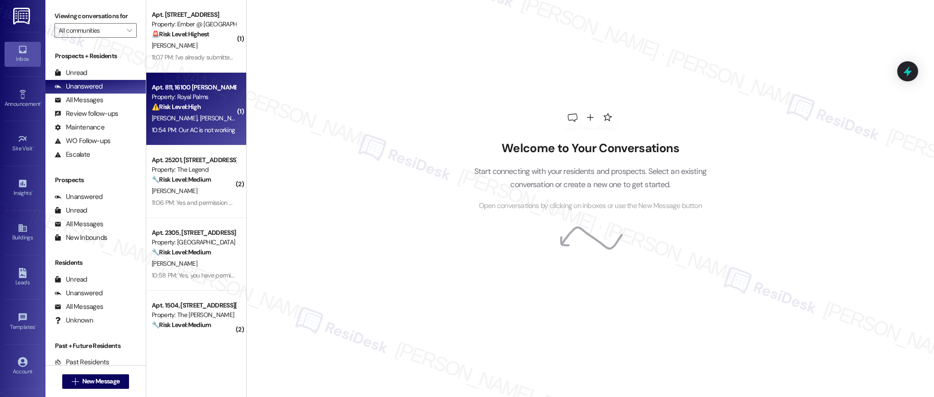
click at [161, 109] on strong "⚠️ Risk Level: High" at bounding box center [176, 107] width 49 height 8
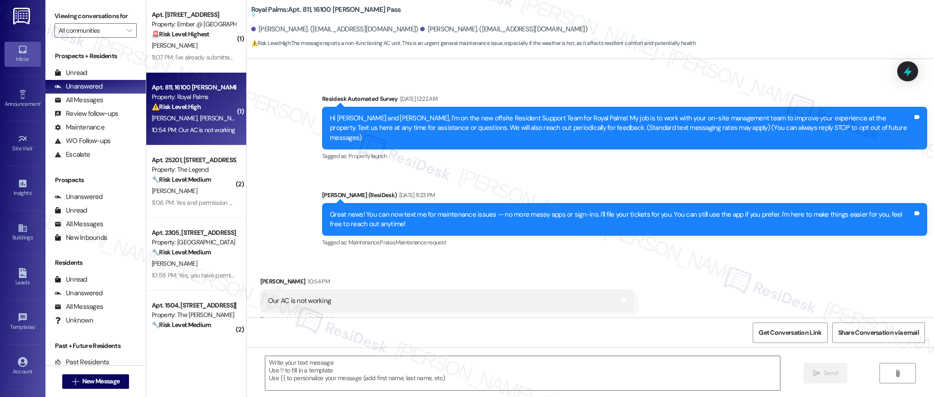
type textarea "Fetching suggested responses. Please feel free to read through the conversation…"
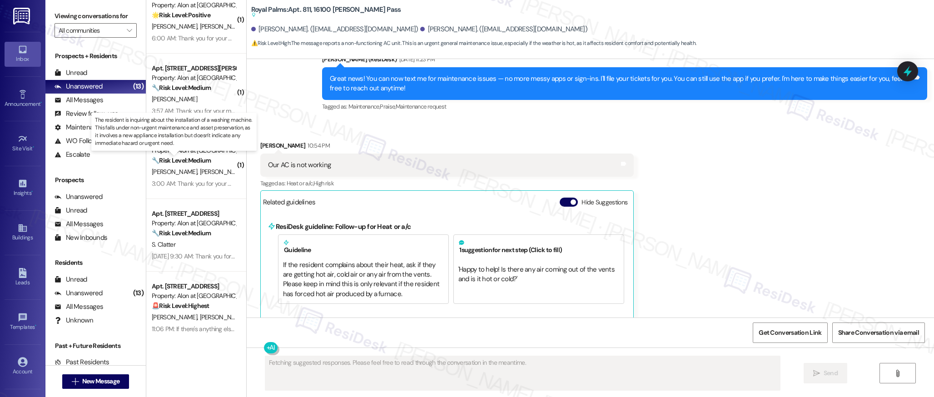
scroll to position [612, 0]
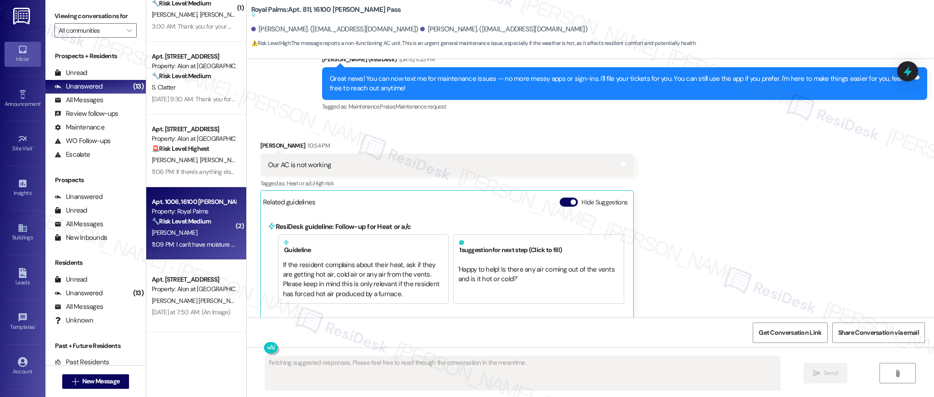
click at [212, 243] on div "11:09 PM: I can't have moisture either 11:09 PM: I can't have moisture either" at bounding box center [199, 244] width 94 height 8
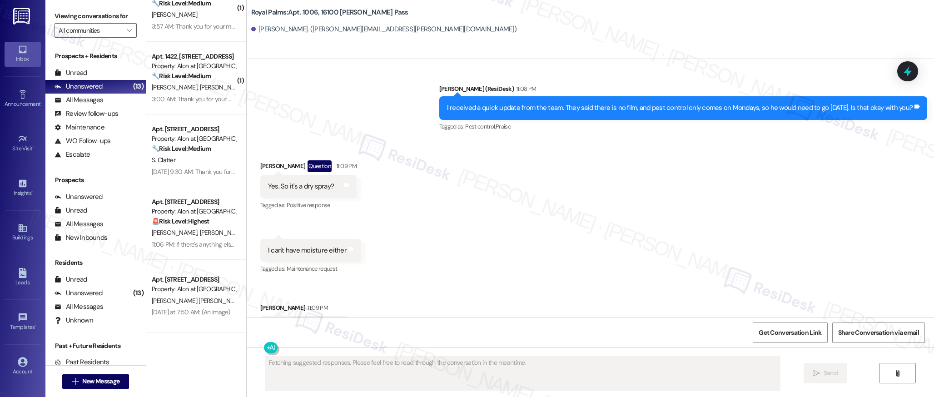
scroll to position [3879, 0]
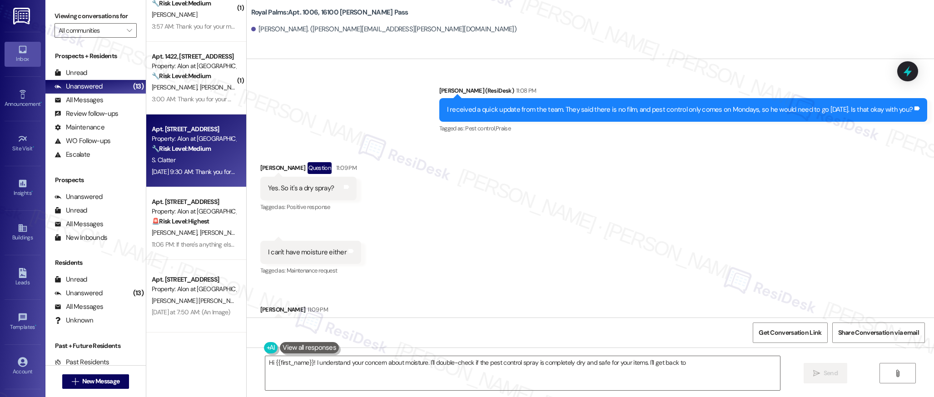
type textarea "Hi {{first_name}}! I understand your concern about moisture. I'll double-check …"
click at [203, 165] on div "S. Clatter" at bounding box center [194, 159] width 86 height 11
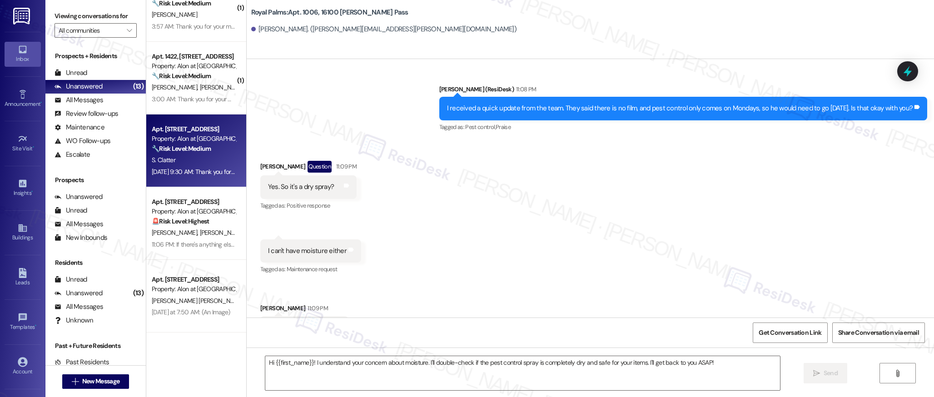
type textarea "Fetching suggested responses. Please feel free to read through the conversation…"
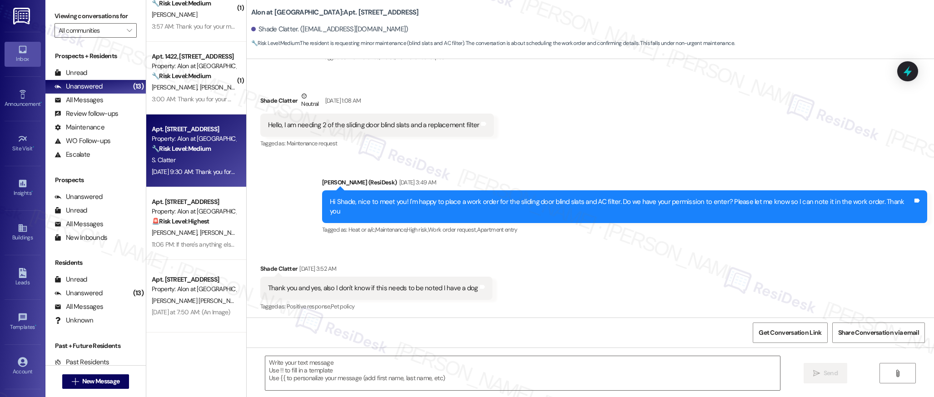
type textarea "Fetching suggested responses. Please feel free to read through the conversation…"
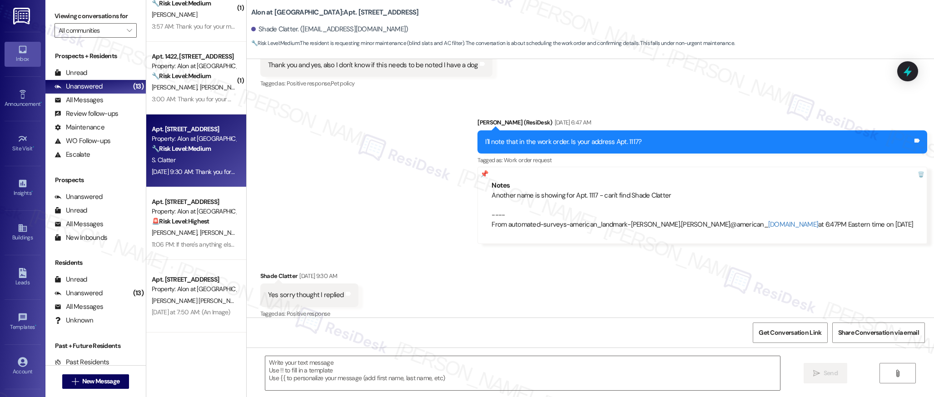
scroll to position [640, 0]
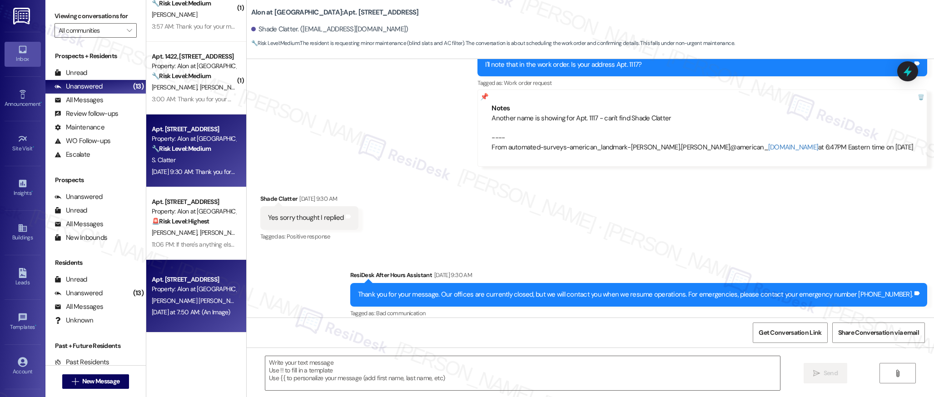
click at [179, 309] on div "[DATE] at 7:50 AM: (An Image) [DATE] at 7:50 AM: (An Image)" at bounding box center [191, 312] width 79 height 8
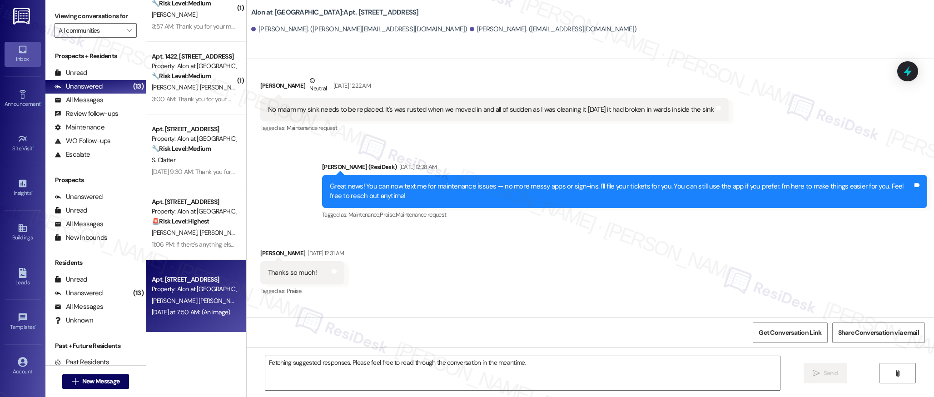
scroll to position [1036, 0]
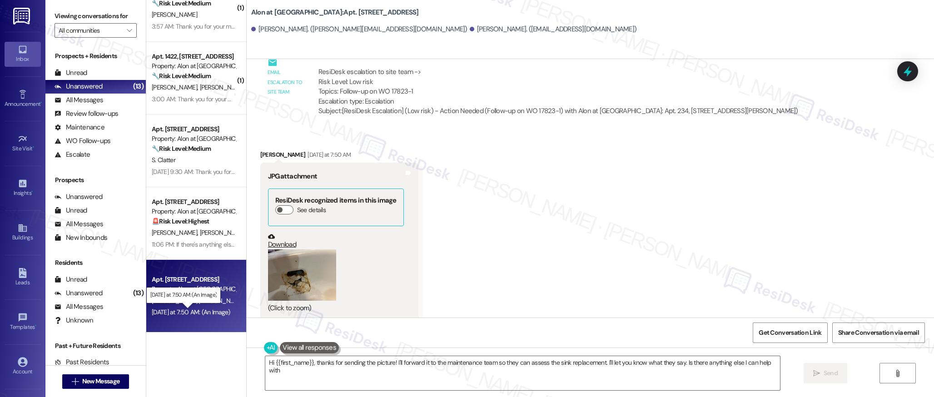
type textarea "Hi {{first_name}}, thanks for sending the picture! I'll forward it to the maint…"
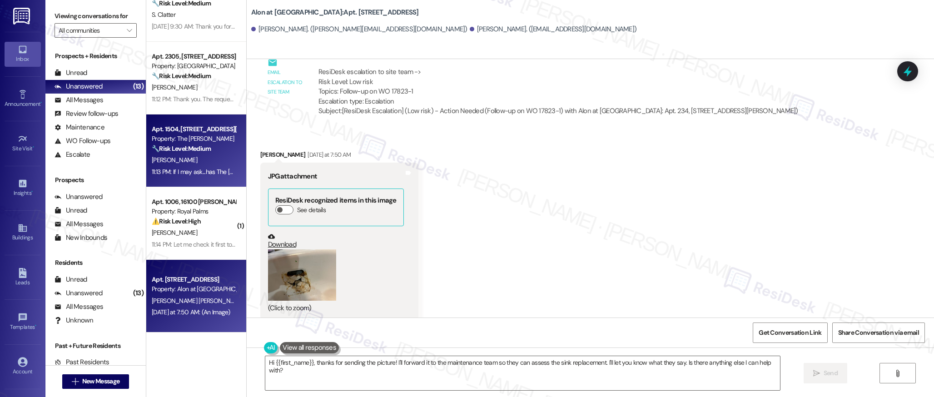
click at [209, 181] on div "Apt. 1504, [STREET_ADDRESS][PERSON_NAME] Property: The [PERSON_NAME] 🔧 Risk Lev…" at bounding box center [196, 150] width 100 height 73
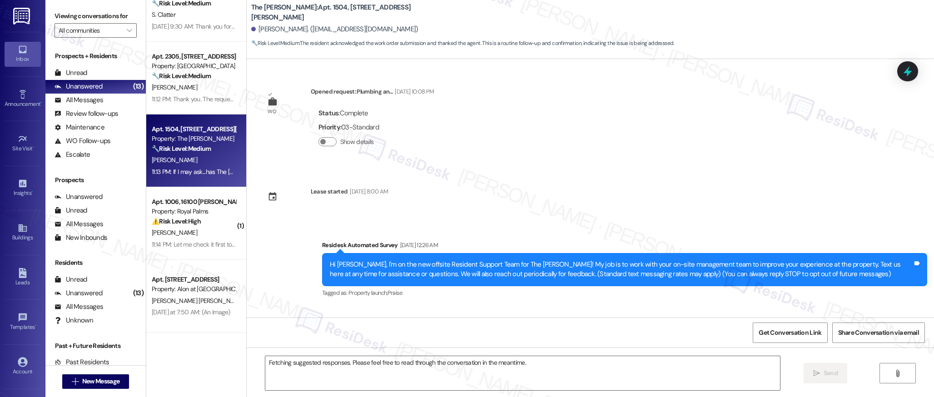
scroll to position [3200, 0]
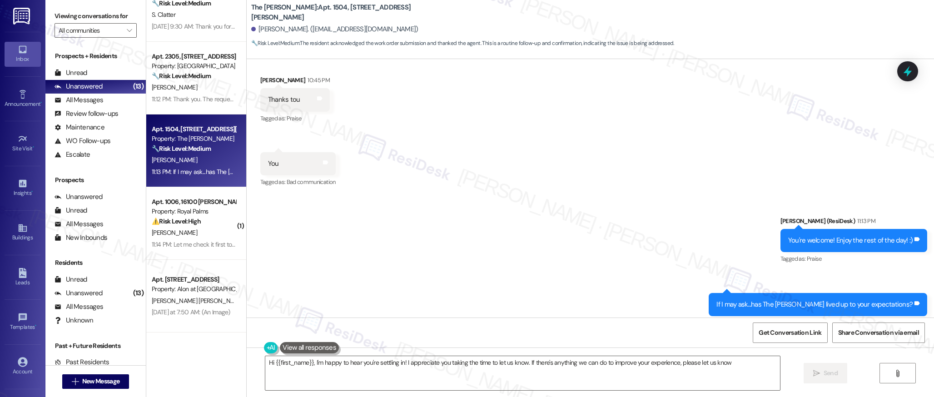
type textarea "Hi {{first_name}}, I'm happy to hear you're settling in! I appreciate you takin…"
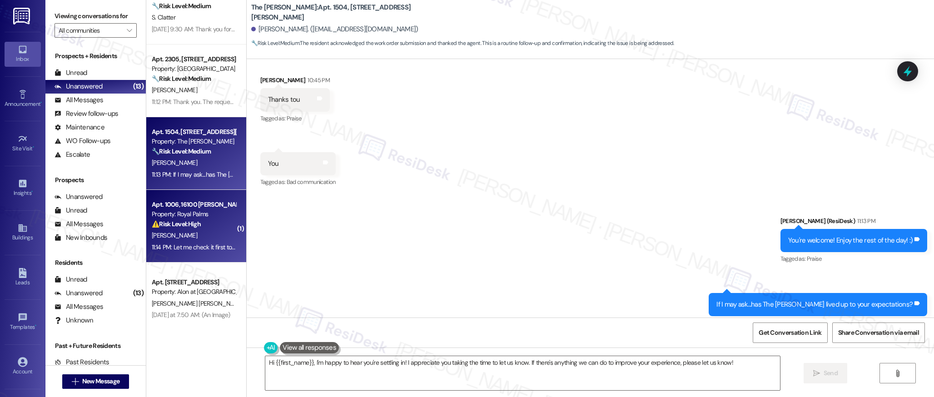
click at [168, 231] on div "[PERSON_NAME]" at bounding box center [194, 235] width 86 height 11
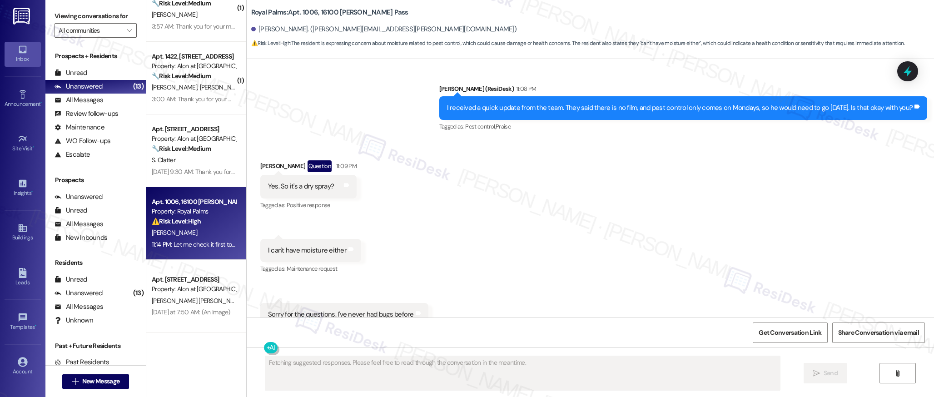
scroll to position [467, 0]
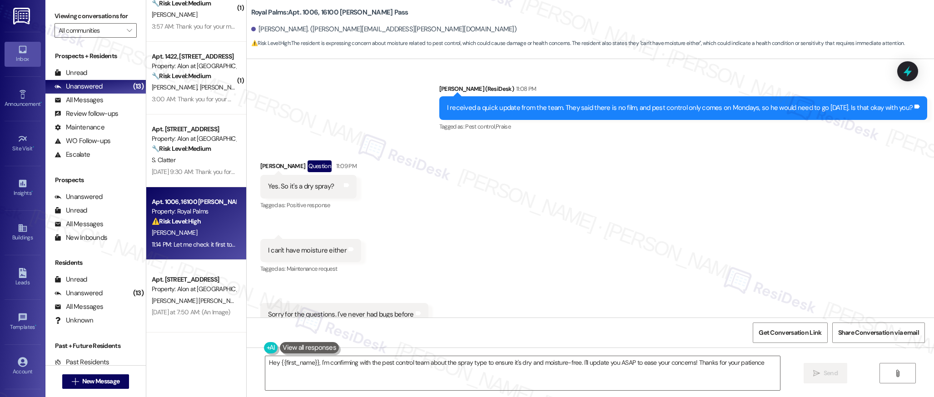
type textarea "Hey {{first_name}}, I'm confirming with the pest control team about the spray t…"
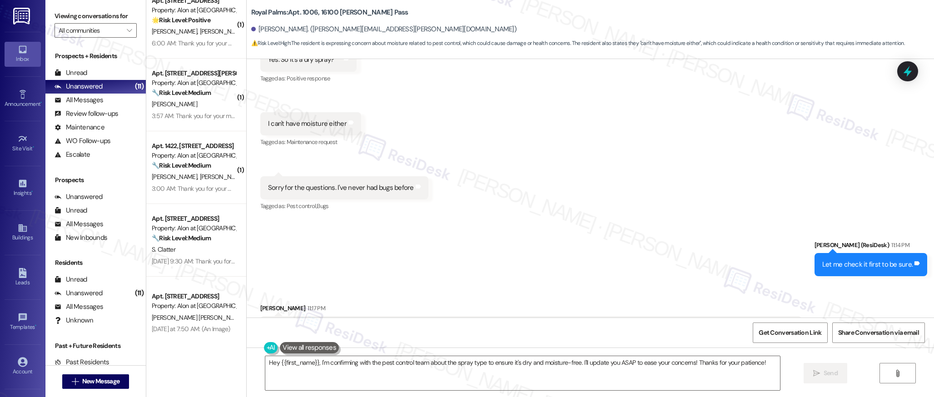
scroll to position [454, 0]
click at [422, 181] on div "Received via SMS 11:10 PM [PERSON_NAME] Neutral 11:10 PM Sorry for the question…" at bounding box center [344, 194] width 182 height 50
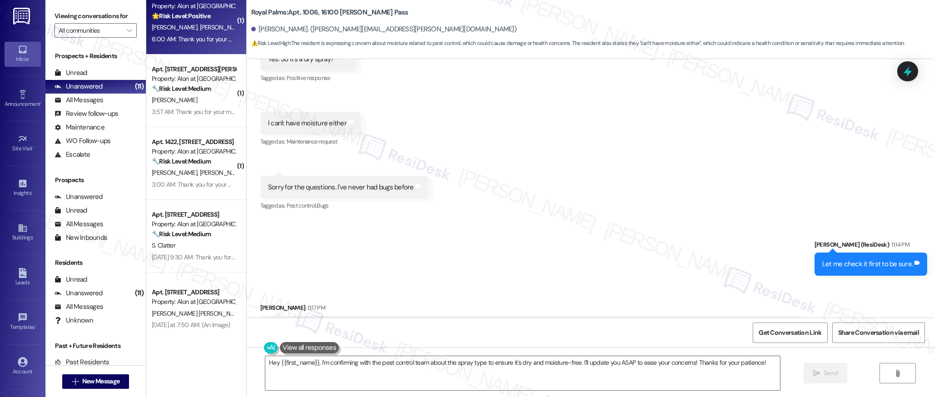
click at [158, 31] on span "[PERSON_NAME]" at bounding box center [176, 27] width 48 height 8
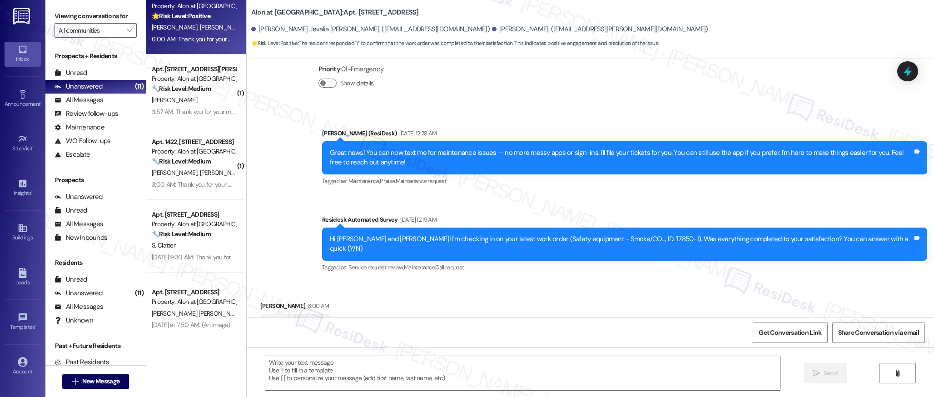
scroll to position [541, 0]
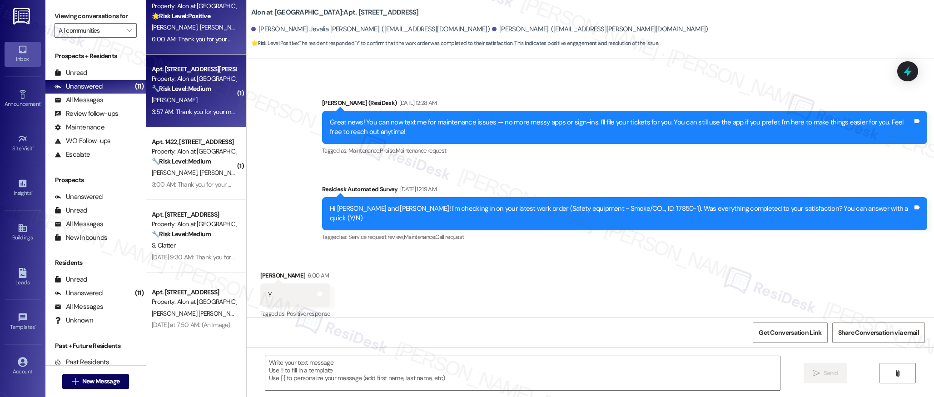
click at [198, 65] on div "Apt. [STREET_ADDRESS][PERSON_NAME]" at bounding box center [194, 70] width 84 height 10
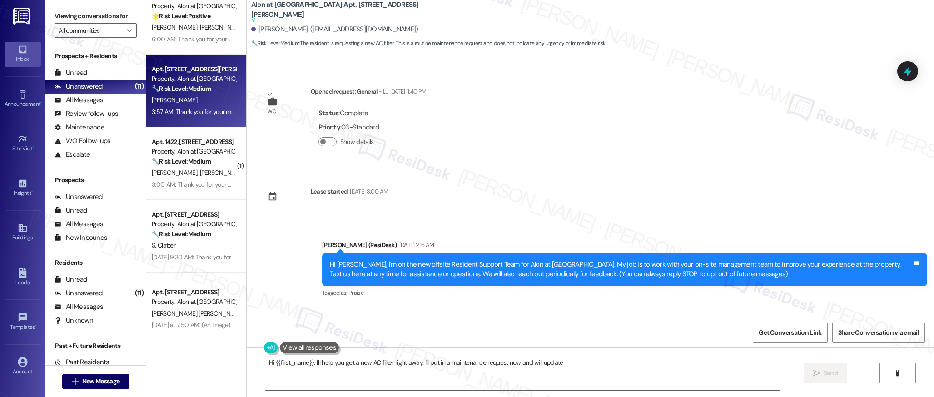
scroll to position [282, 0]
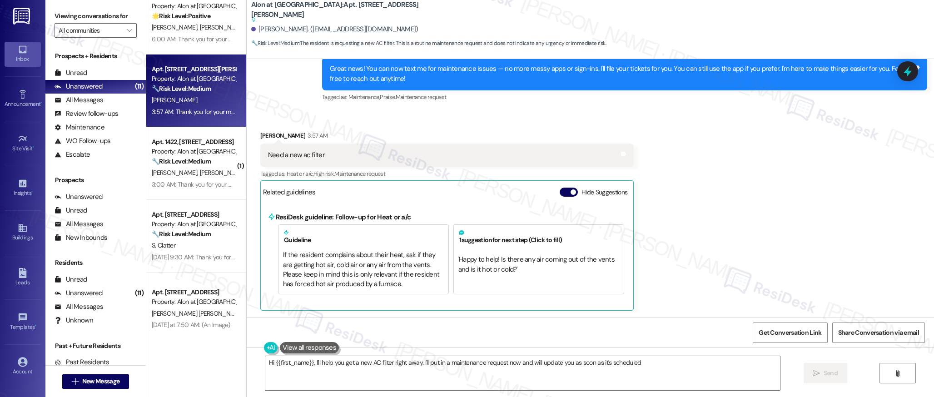
type textarea "Hi {{first_name}}, I'll help you get a new AC filter right away. I'll put in a …"
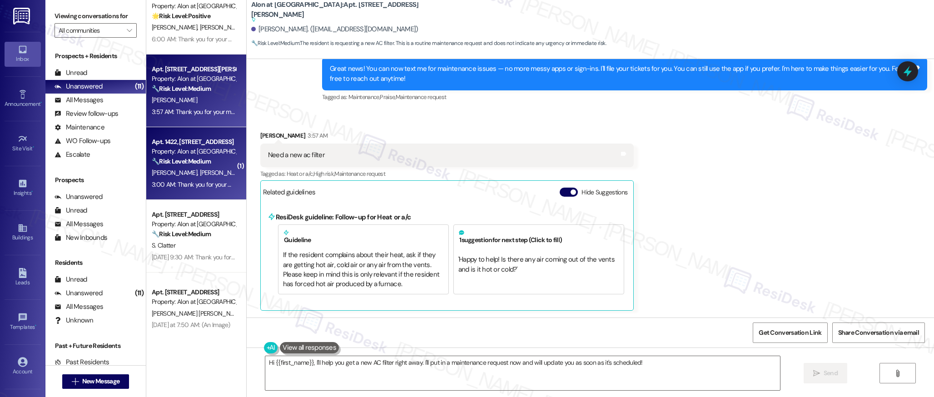
click at [167, 139] on div "Apt. 1422, [STREET_ADDRESS]" at bounding box center [194, 142] width 84 height 10
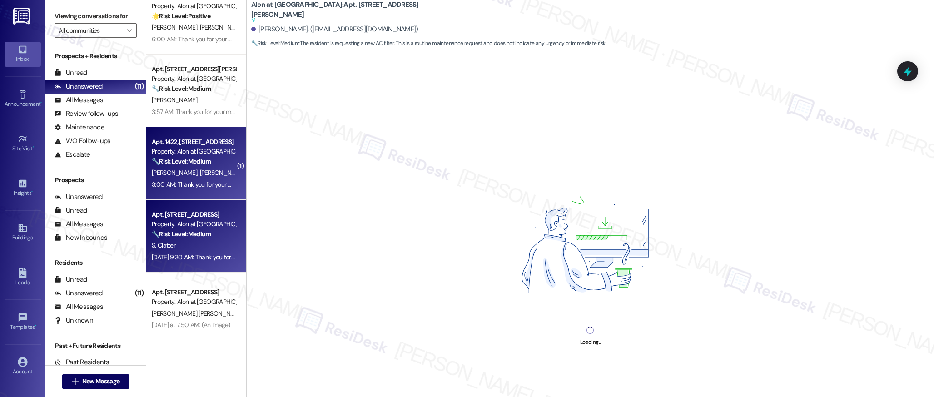
click at [197, 239] on div "Apt. 1117, [STREET_ADDRESS] Property: Alon at [GEOGRAPHIC_DATA] 🔧 Risk Level: M…" at bounding box center [194, 224] width 86 height 31
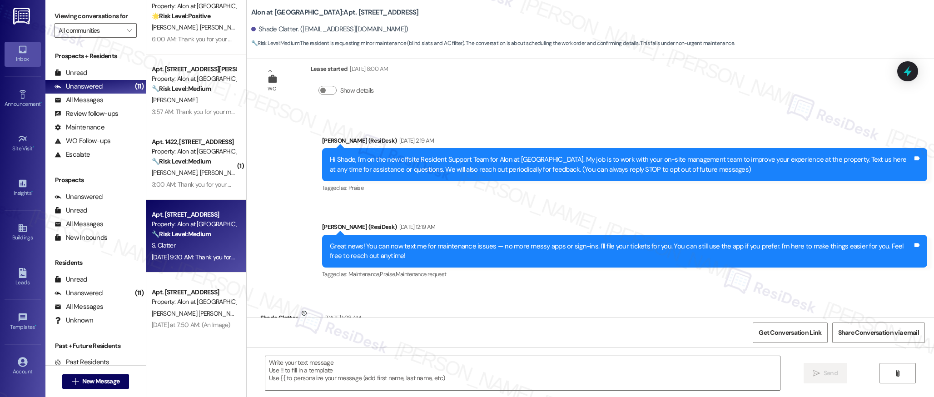
type textarea "Fetching suggested responses. Please feel free to read through the conversation…"
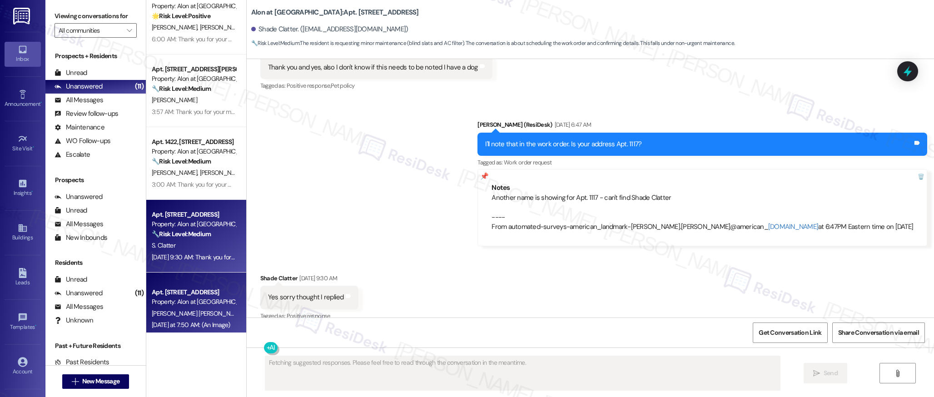
scroll to position [563, 0]
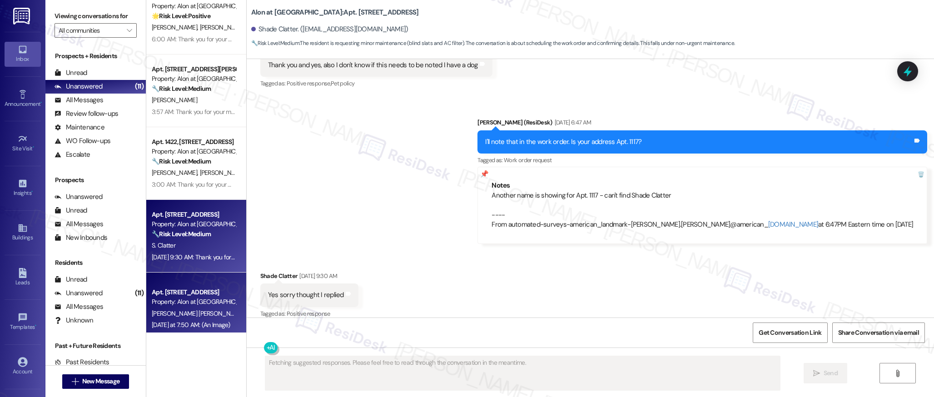
click at [198, 283] on div "Apt. 234, [STREET_ADDRESS] Property: Alon at [GEOGRAPHIC_DATA] [PERSON_NAME] [P…" at bounding box center [196, 309] width 100 height 73
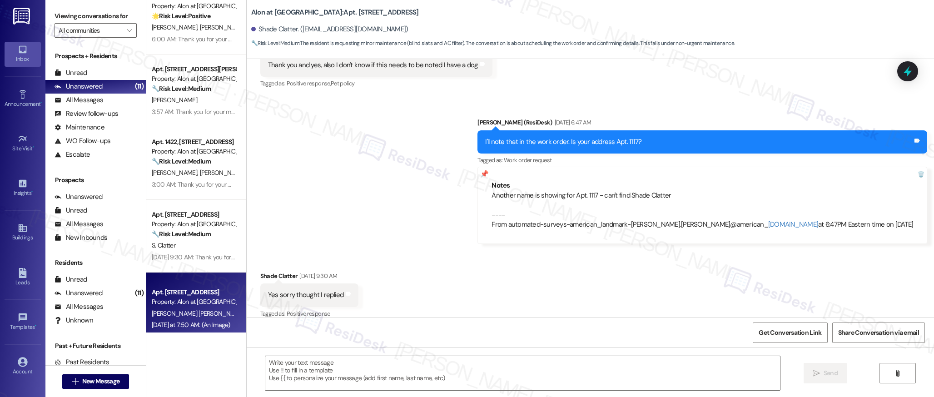
type textarea "Fetching suggested responses. Please feel free to read through the conversation…"
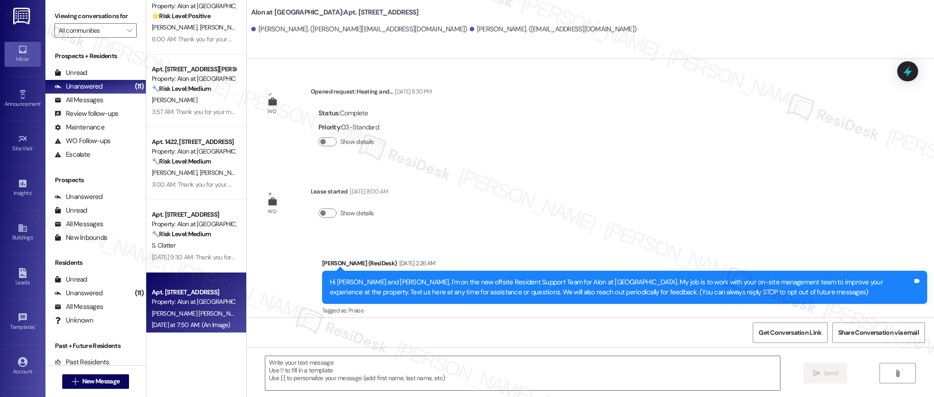
scroll to position [1036, 0]
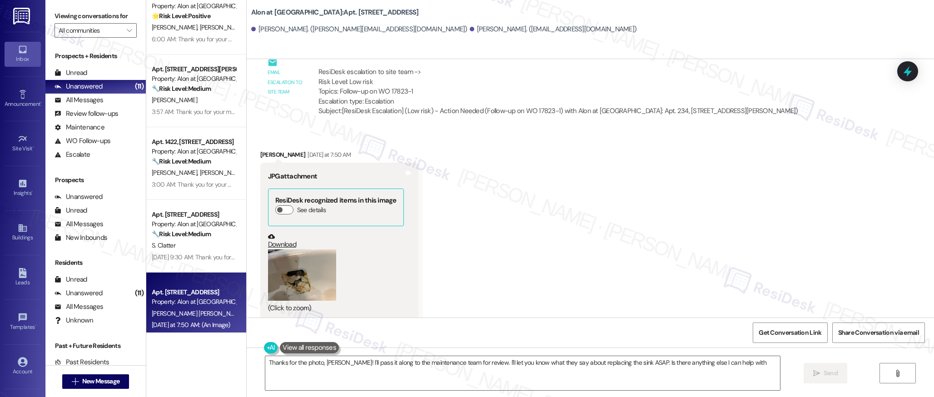
type textarea "Thanks for the photo, [PERSON_NAME]! I'll pass it along to the maintenance team…"
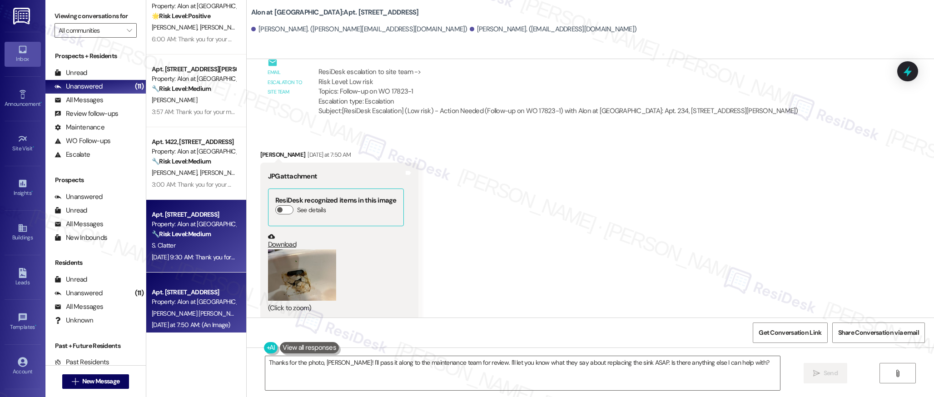
click at [172, 244] on div "S. Clatter" at bounding box center [194, 245] width 86 height 11
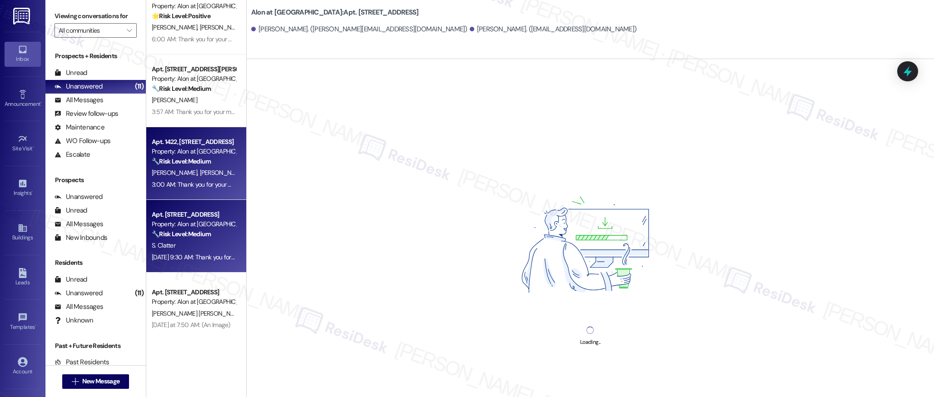
click at [195, 176] on div "[PERSON_NAME] [PERSON_NAME]" at bounding box center [194, 172] width 86 height 11
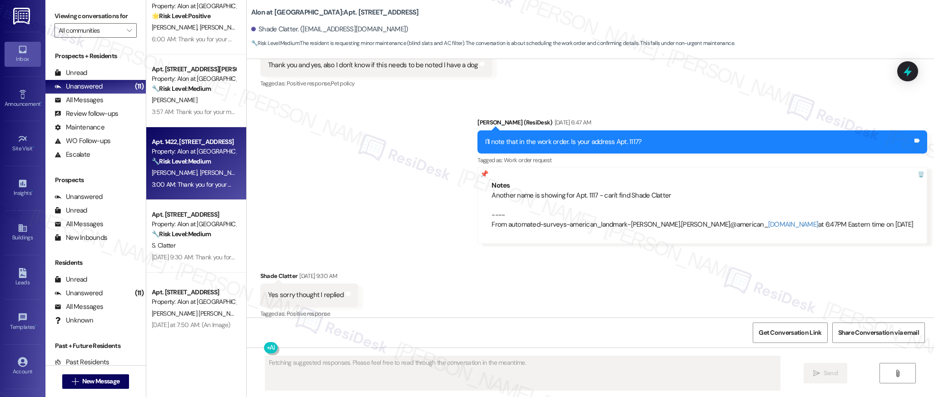
scroll to position [0, 0]
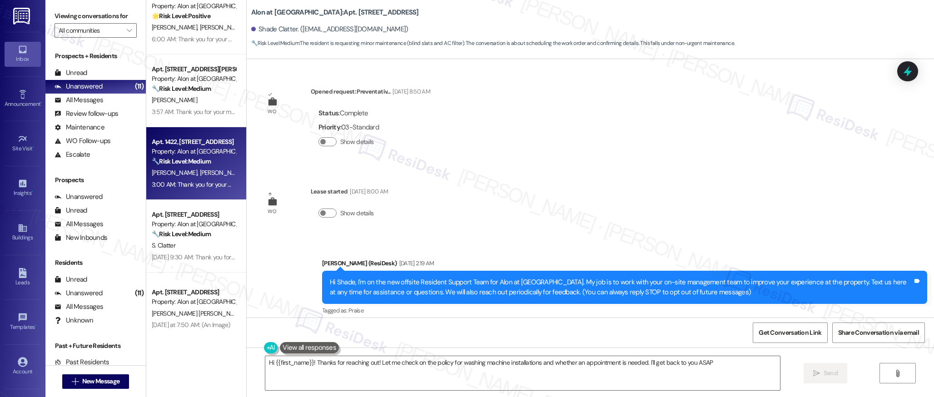
type textarea "Hi {{first_name}}! Thanks for reaching out! Let me check on the policy for wash…"
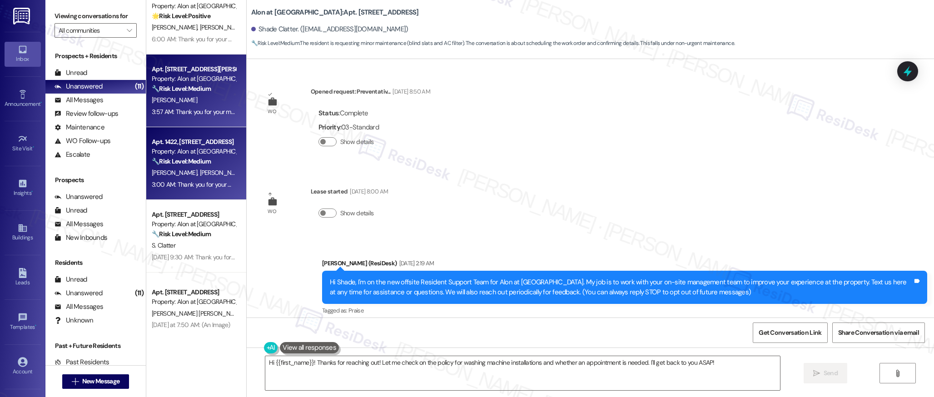
click at [176, 96] on div "[PERSON_NAME]" at bounding box center [194, 99] width 86 height 11
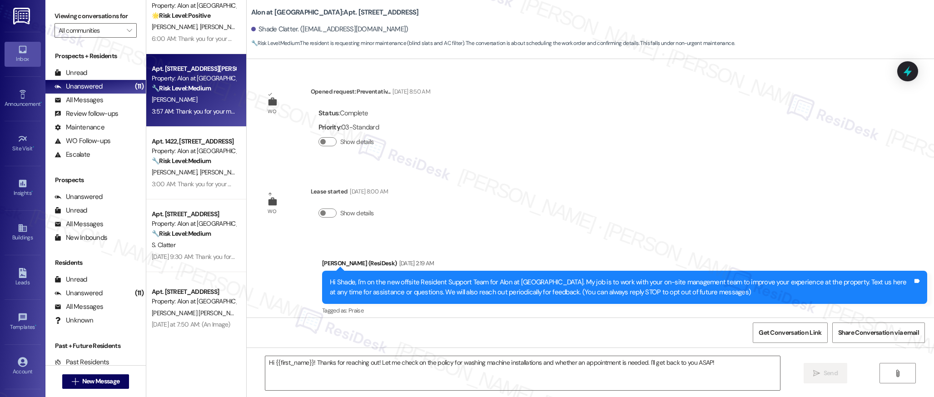
scroll to position [453, 0]
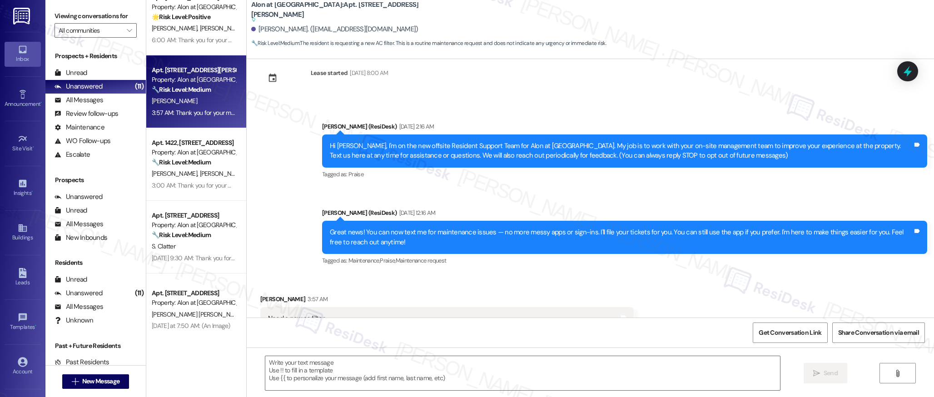
type textarea "Fetching suggested responses. Please feel free to read through the conversation…"
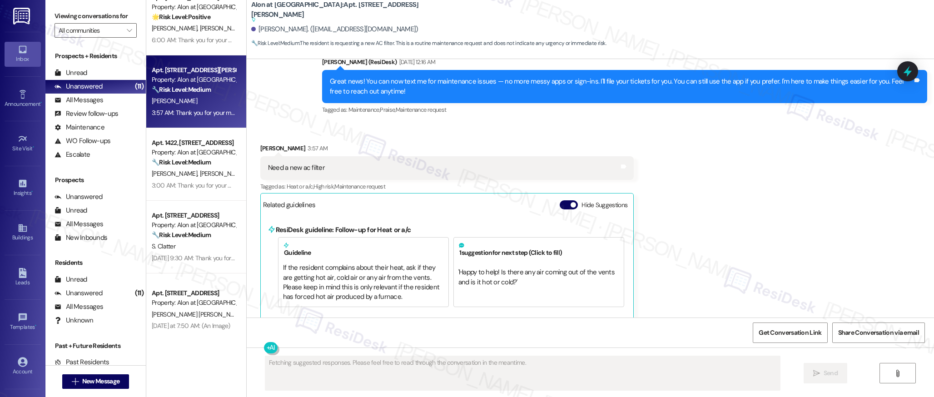
scroll to position [282, 0]
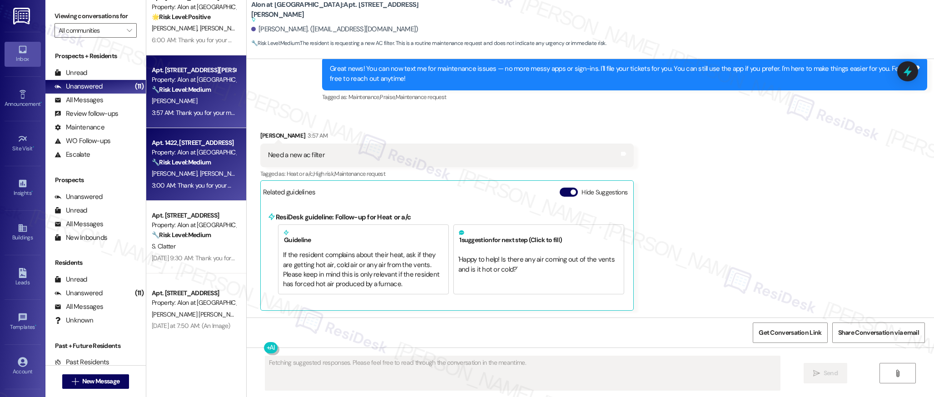
click at [180, 186] on div "3:00 AM: Thank you for your message. Our offices are currently closed, but we w…" at bounding box center [419, 185] width 534 height 8
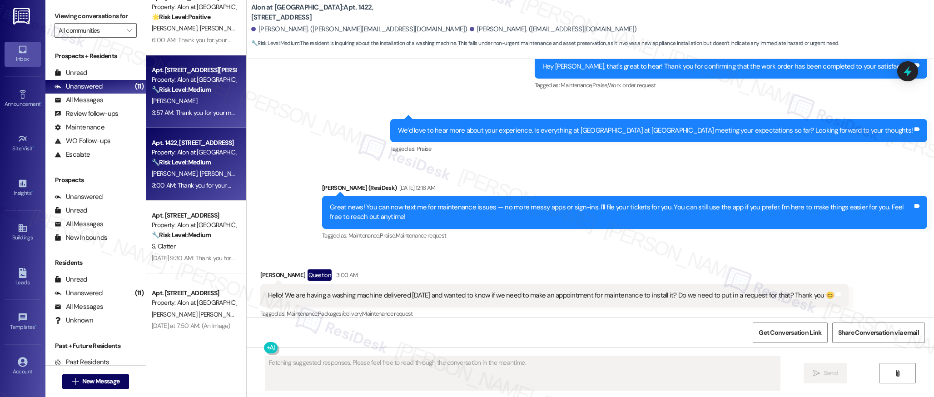
click at [195, 86] on strong "🔧 Risk Level: Medium" at bounding box center [181, 89] width 59 height 8
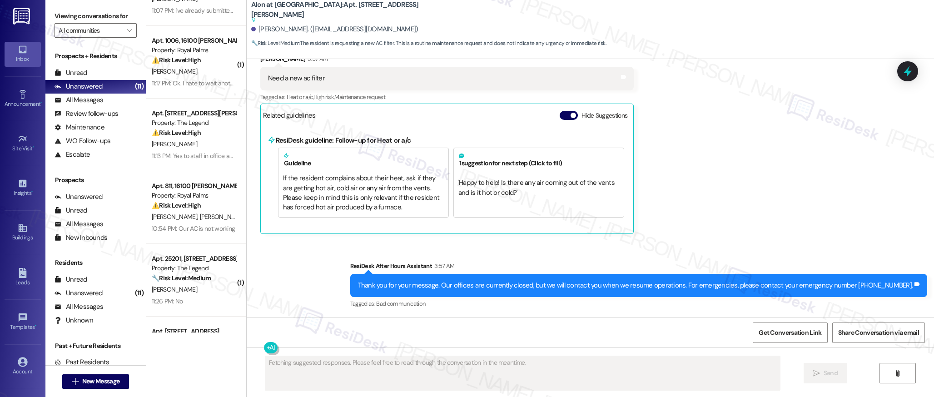
scroll to position [0, 0]
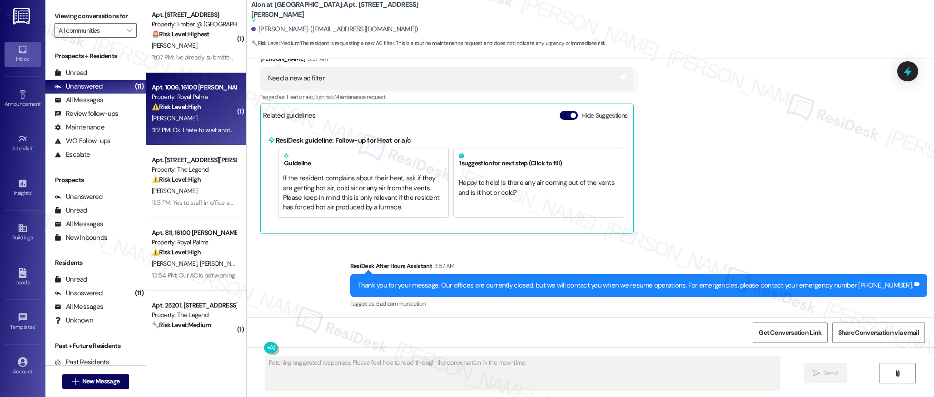
click at [202, 111] on div "⚠️ Risk Level: High The resident is concerned about moisture from pest control …" at bounding box center [194, 107] width 84 height 10
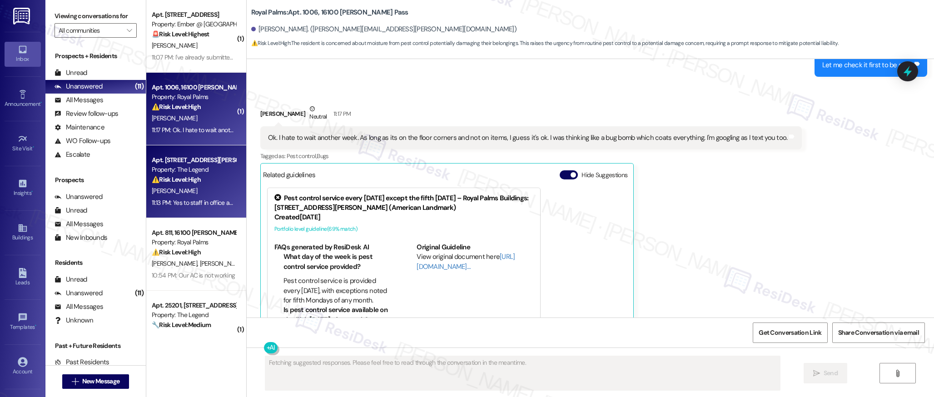
click at [229, 197] on div "Apt. [STREET_ADDRESS][PERSON_NAME] Property: The Legend ⚠️ Risk Level: High The…" at bounding box center [196, 181] width 100 height 73
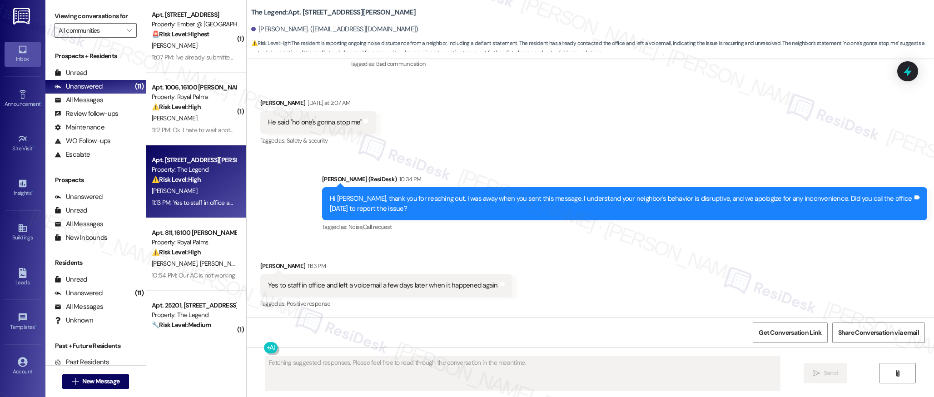
scroll to position [387, 0]
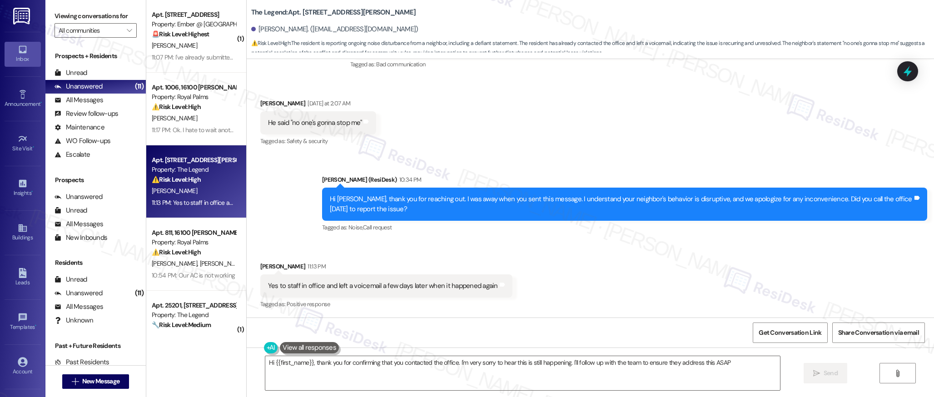
type textarea "Hi {{first_name}}, thank you for confirming that you contacted the office. I'm …"
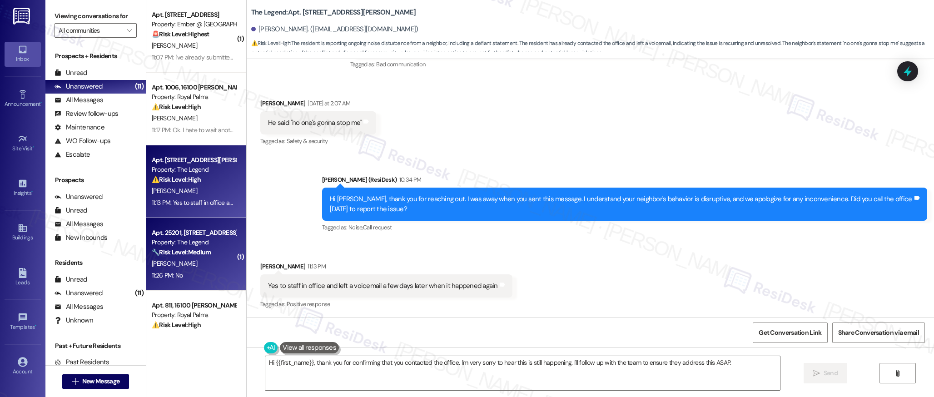
click at [190, 236] on div "Apt. 25201, [STREET_ADDRESS][PERSON_NAME]" at bounding box center [194, 233] width 84 height 10
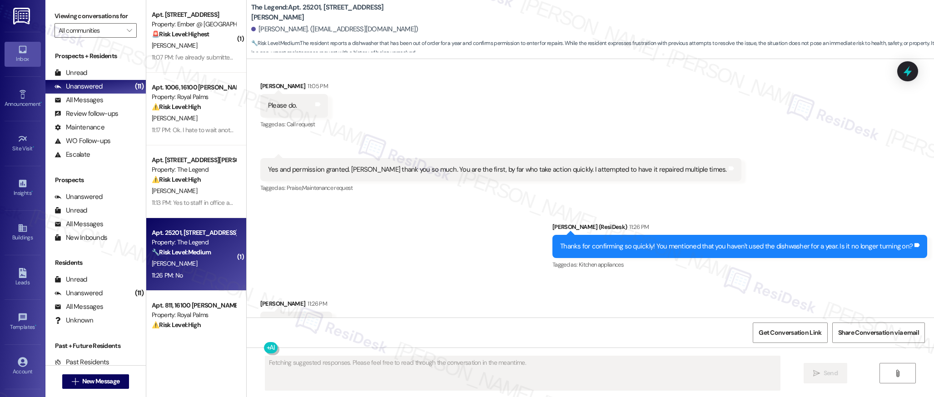
scroll to position [919, 0]
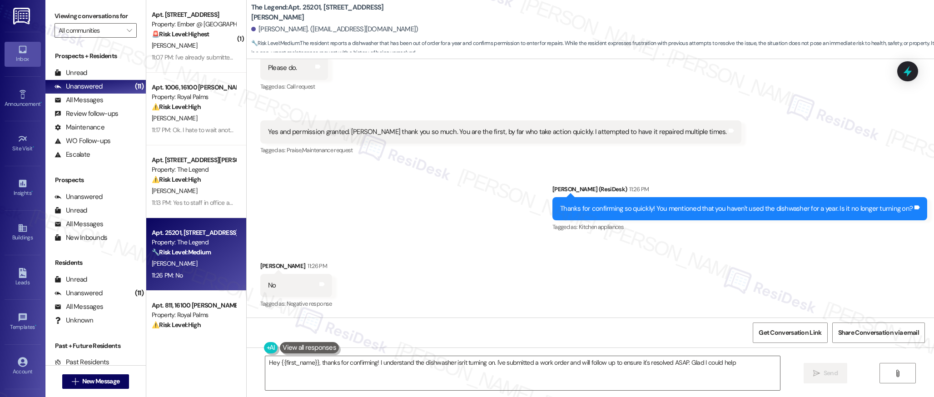
type textarea "Hey {{first_name}}, thanks for confirming! I understand the dishwasher isn't tu…"
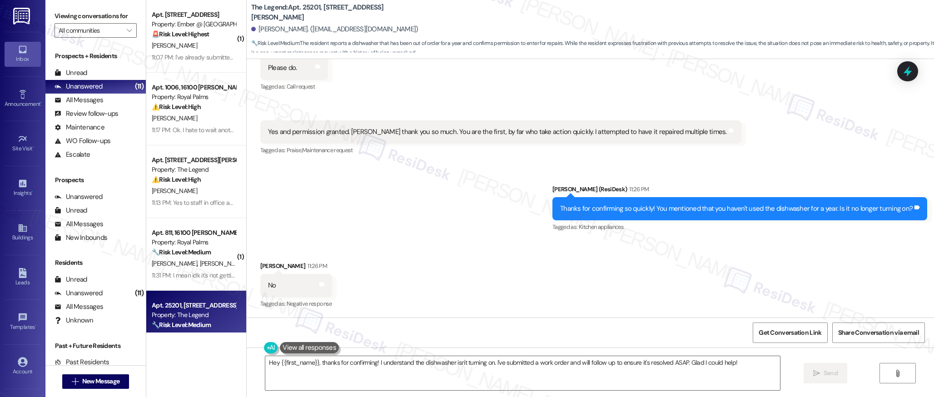
click at [186, 184] on div "Apt. [STREET_ADDRESS][PERSON_NAME] Property: The Legend ⚠️ Risk Level: High The…" at bounding box center [194, 169] width 86 height 31
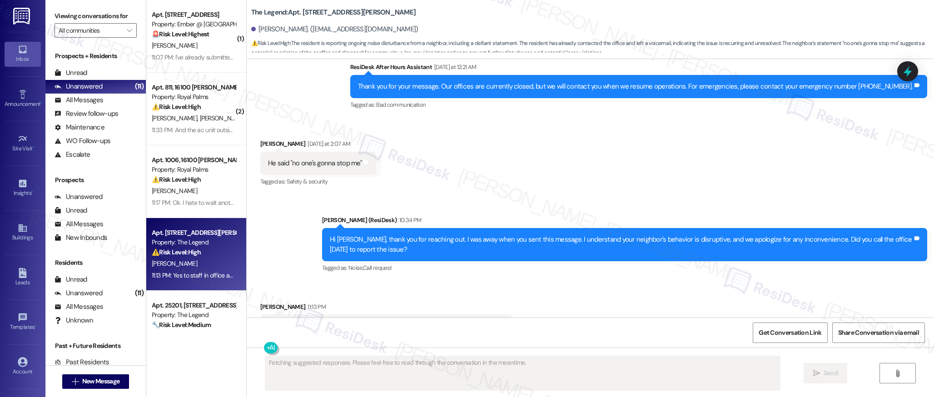
scroll to position [387, 0]
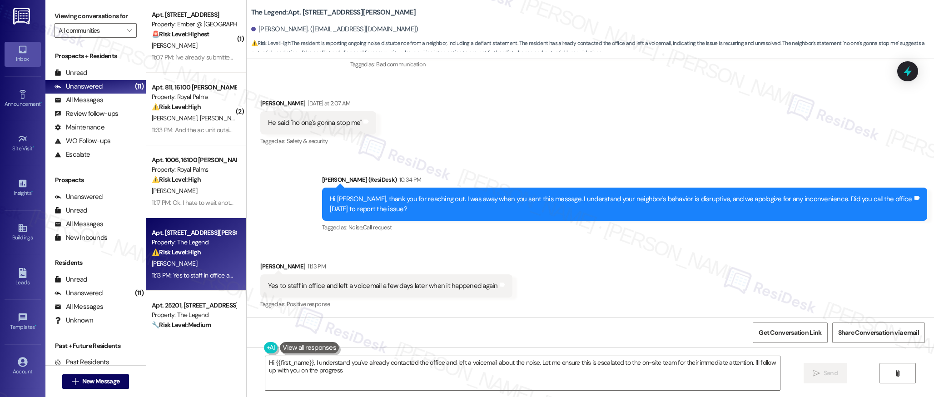
type textarea "Hi {{first_name}}, I understand you've already contacted the office and left a …"
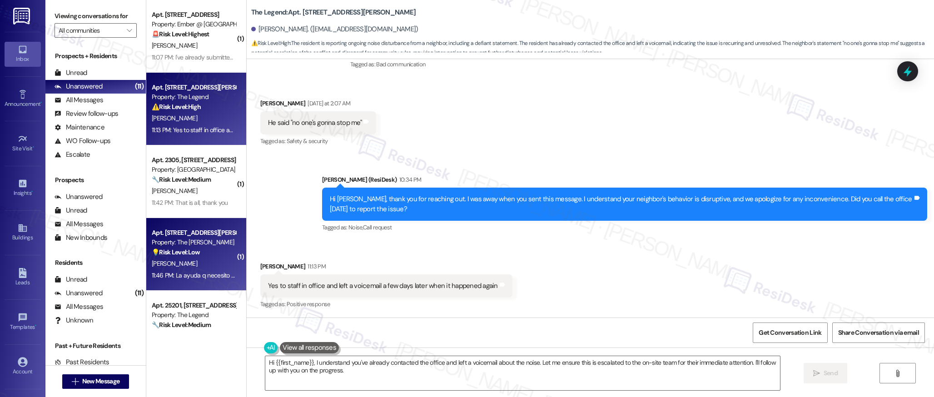
click at [197, 229] on div "Apt. [STREET_ADDRESS][PERSON_NAME]" at bounding box center [194, 233] width 84 height 10
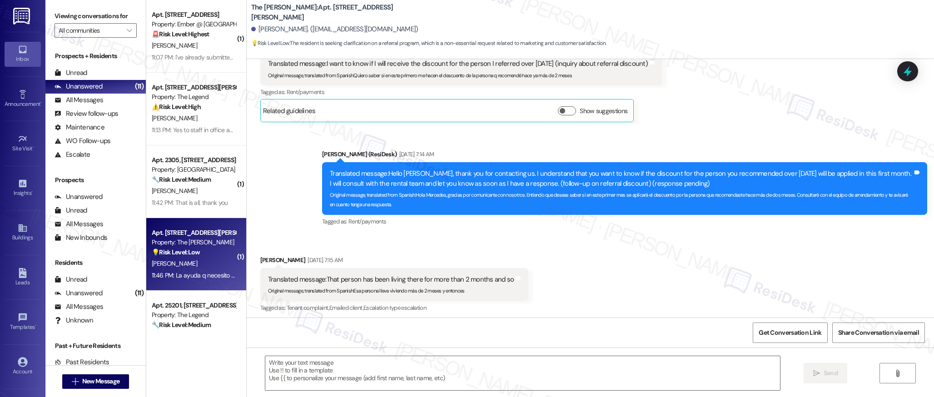
type textarea "Fetching suggested responses. Please feel free to read through the conversation…"
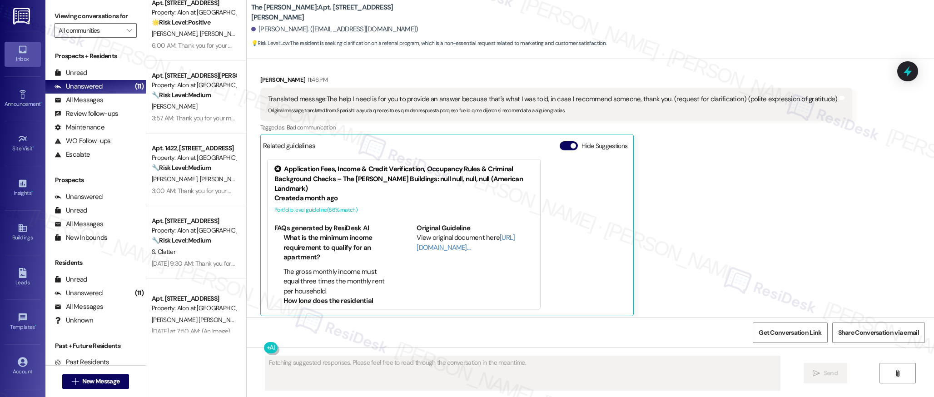
scroll to position [394, 0]
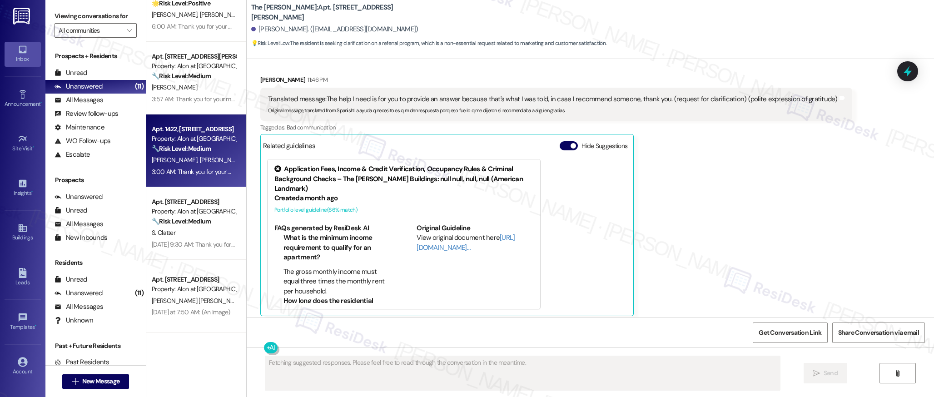
click at [217, 164] on div "[PERSON_NAME] [PERSON_NAME]" at bounding box center [194, 159] width 86 height 11
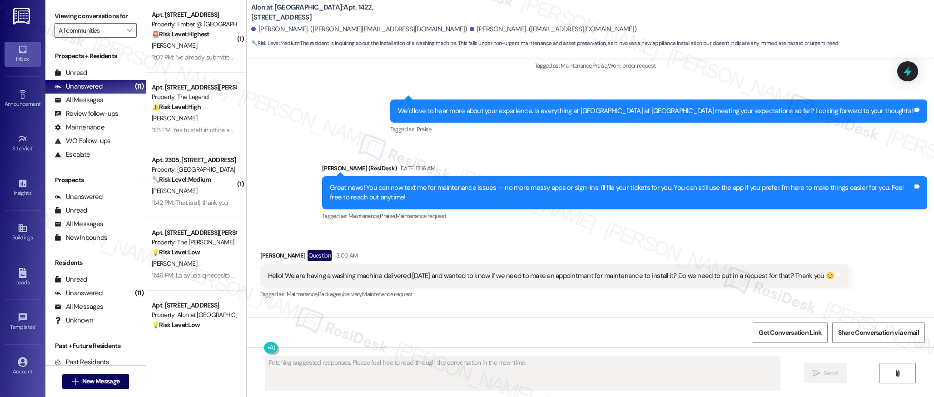
scroll to position [447, 0]
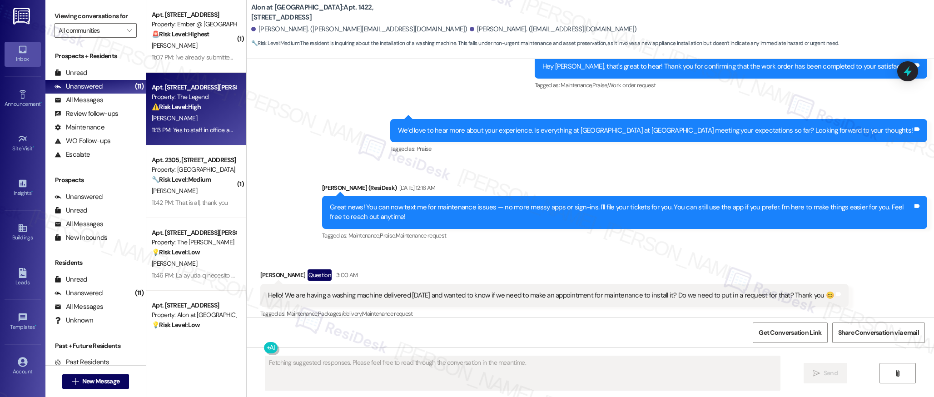
click at [215, 129] on div "11:13 PM: Yes to staff in office and left a voicemail a few days later when it …" at bounding box center [269, 130] width 235 height 8
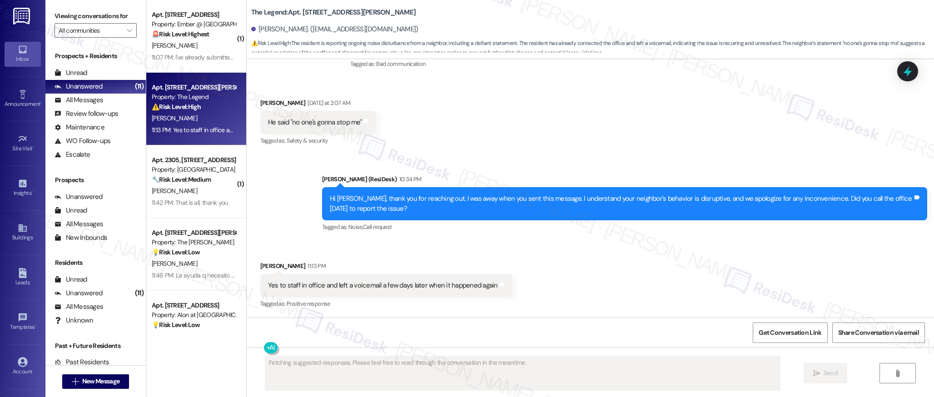
scroll to position [388, 0]
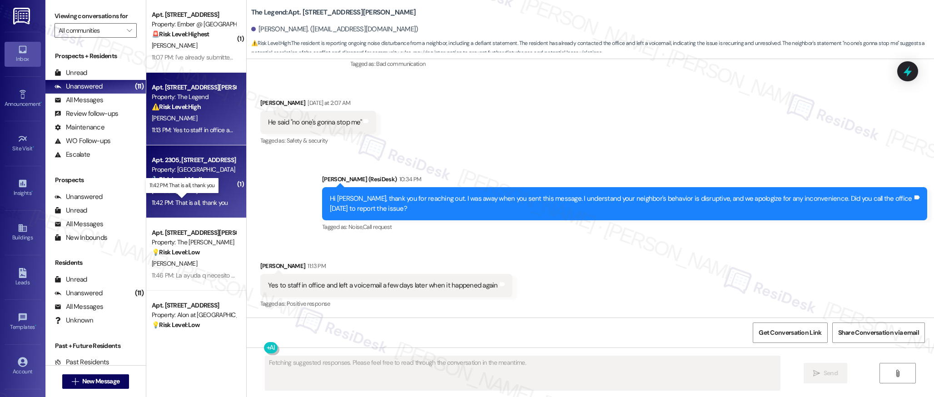
click at [188, 206] on div "11:42 PM: That is all, thank you 11:42 PM: That is all, thank you" at bounding box center [190, 203] width 76 height 8
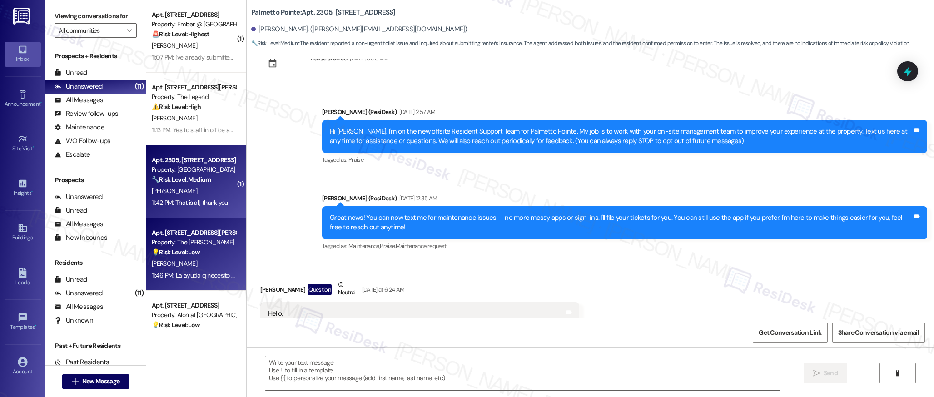
click at [194, 270] on div "11:46 PM: La ayuda q necesito es q m den respuesta porq eso fue lo q me dijeron…" at bounding box center [194, 275] width 86 height 11
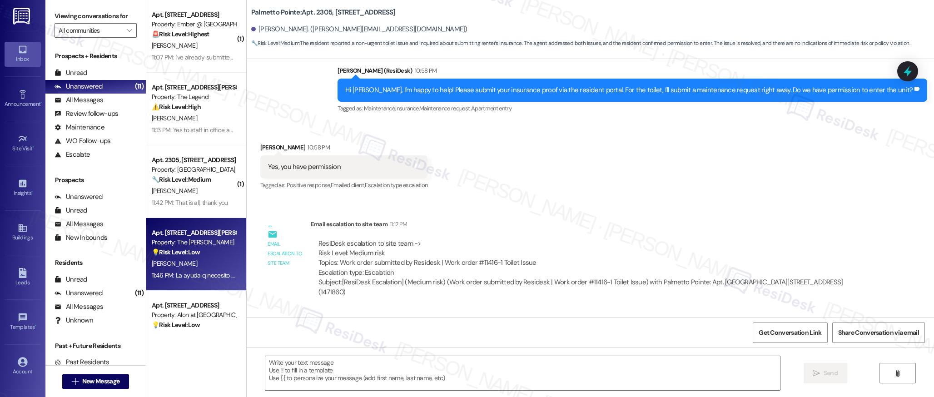
scroll to position [556, 0]
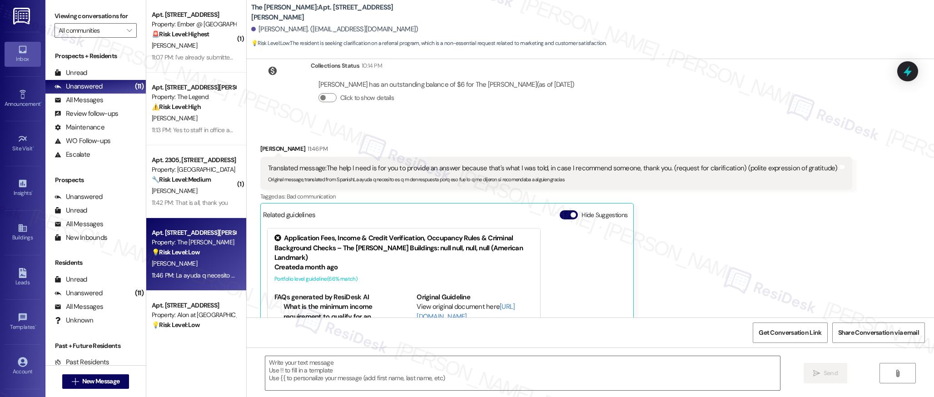
type textarea "Fetching suggested responses. Please feel free to read through the conversation…"
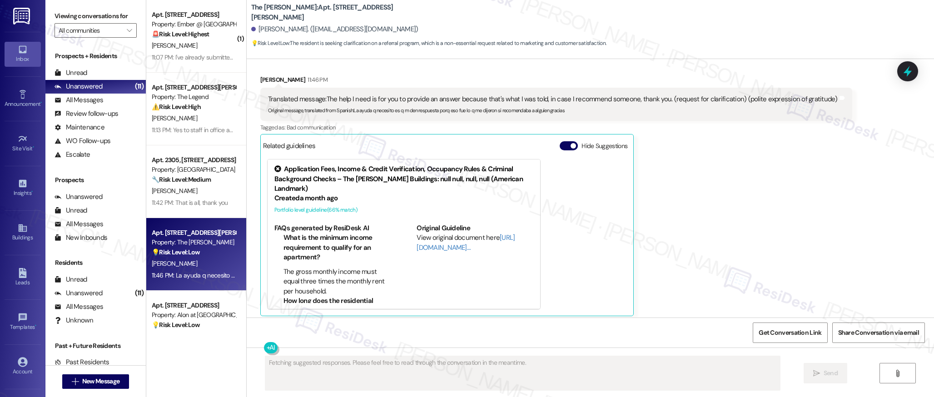
scroll to position [1174, 0]
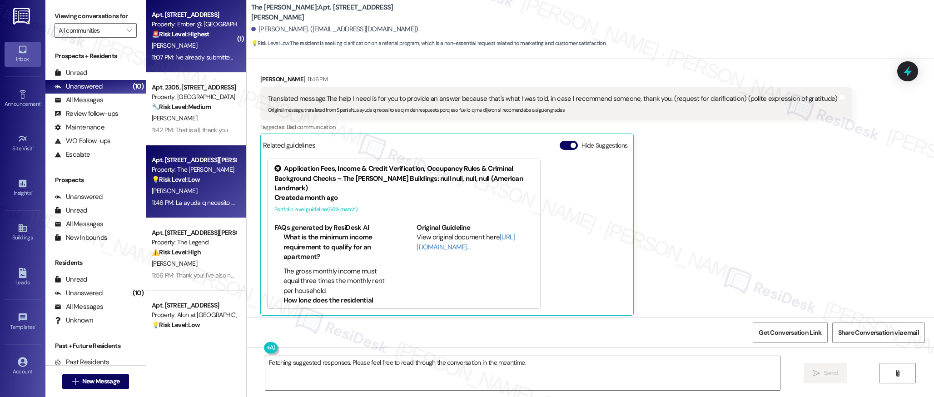
click at [173, 48] on div "[PERSON_NAME]" at bounding box center [194, 45] width 86 height 11
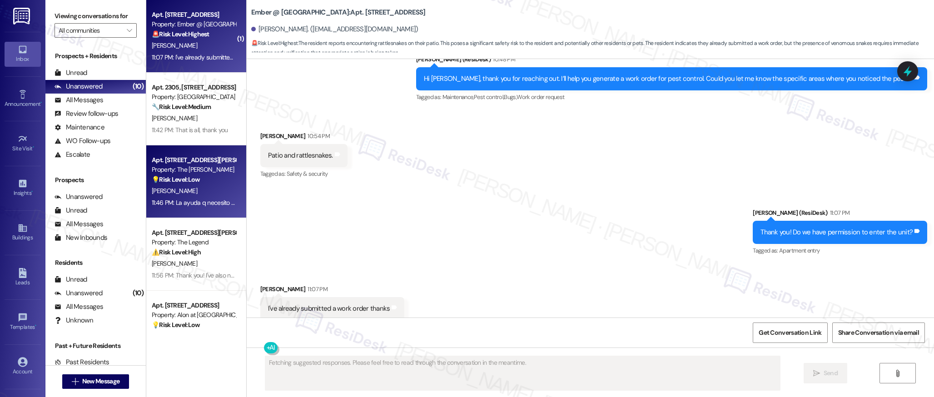
scroll to position [829, 0]
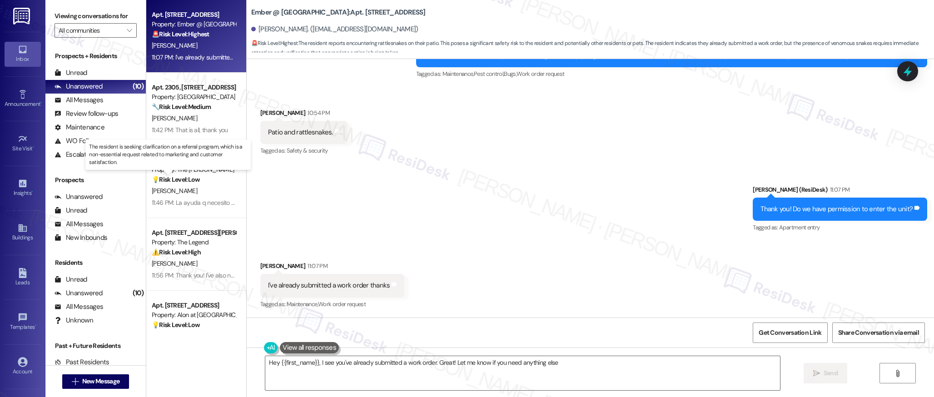
type textarea "Hey {{first_name}}, I see you've already submitted a work order. Great! Let me …"
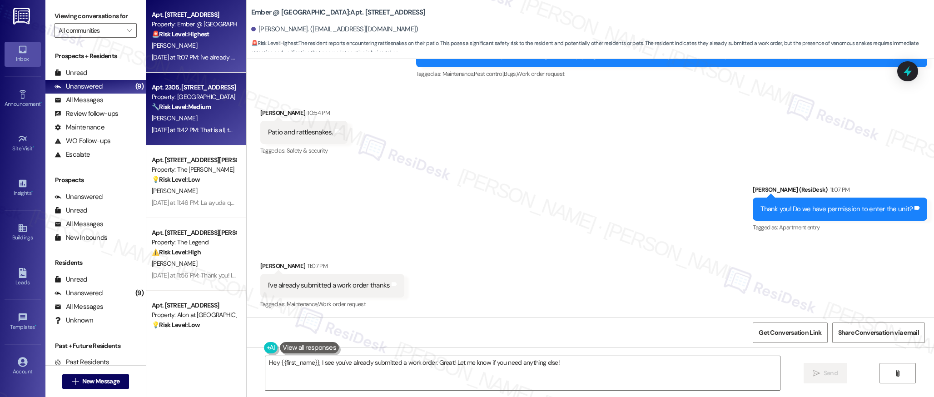
click at [200, 135] on div "[DATE] at 11:42 PM: That is all, thank you [DATE] at 11:42 PM: That is all, tha…" at bounding box center [194, 129] width 86 height 11
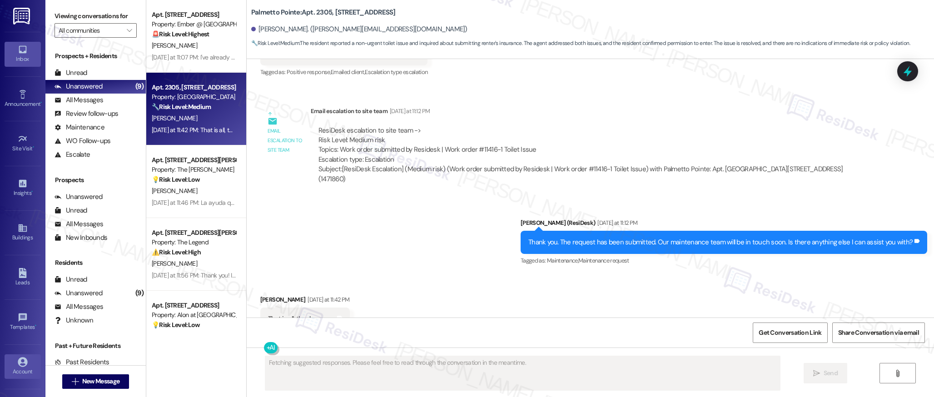
scroll to position [590, 0]
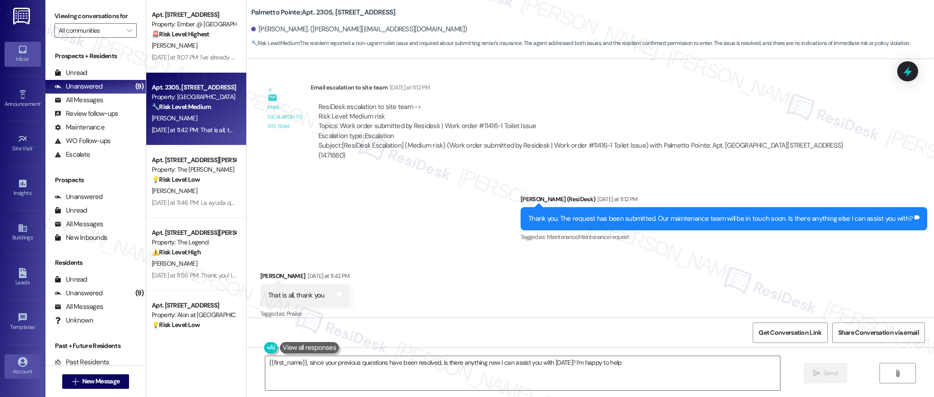
type textarea "{{first_name}}, since your previous questions have been resolved, is there anyt…"
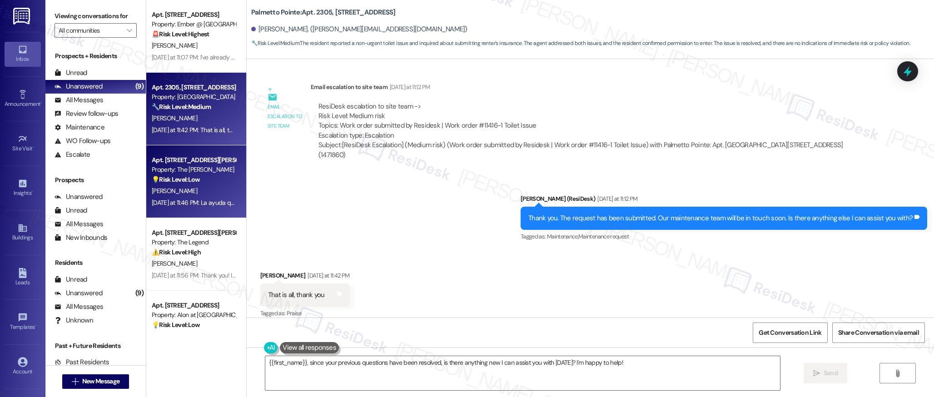
click at [165, 190] on span "[PERSON_NAME]" at bounding box center [174, 191] width 45 height 8
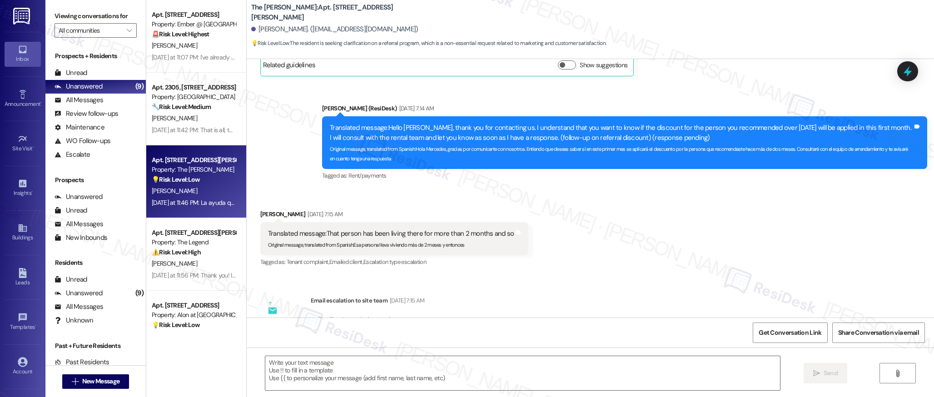
type textarea "Fetching suggested responses. Please feel free to read through the conversation…"
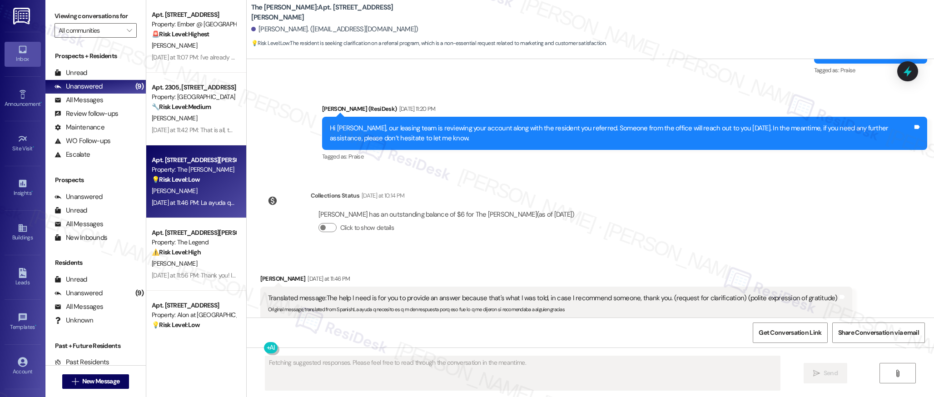
scroll to position [1173, 0]
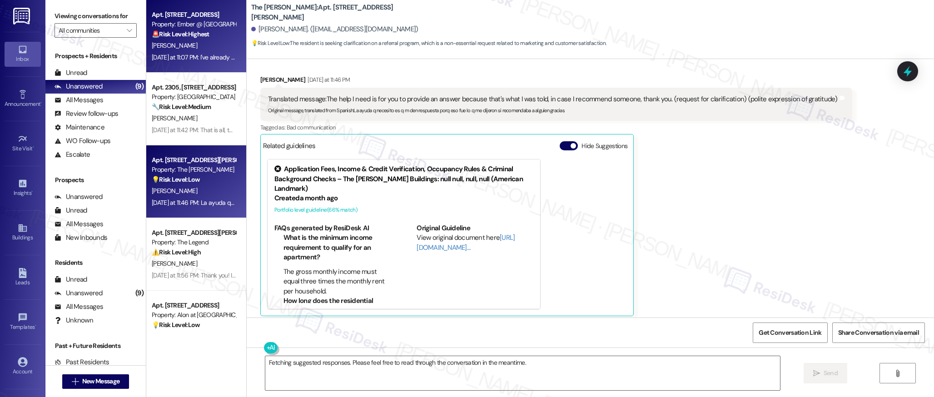
click at [197, 42] on div "[PERSON_NAME]" at bounding box center [194, 45] width 86 height 11
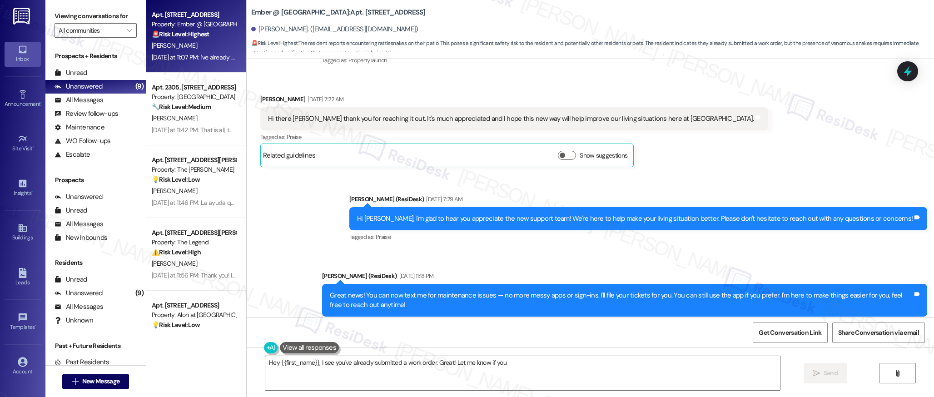
scroll to position [829, 0]
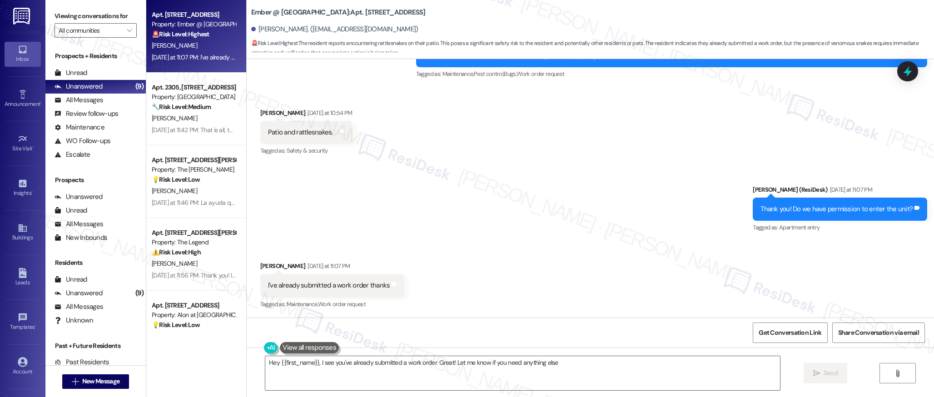
type textarea "Hey {{first_name}}, I see you've already submitted a work order. Great! Let me …"
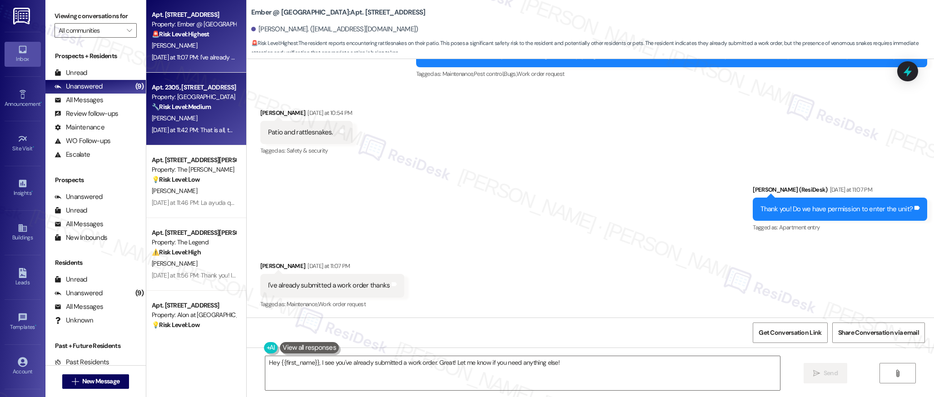
click at [186, 107] on strong "🔧 Risk Level: Medium" at bounding box center [181, 107] width 59 height 8
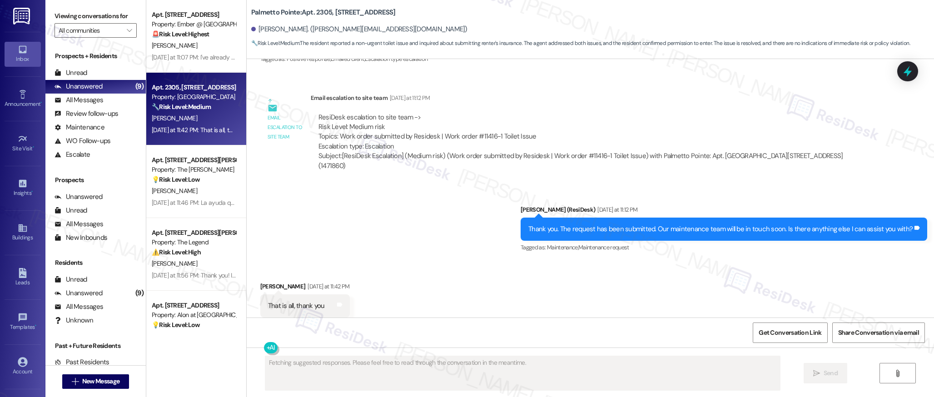
scroll to position [590, 0]
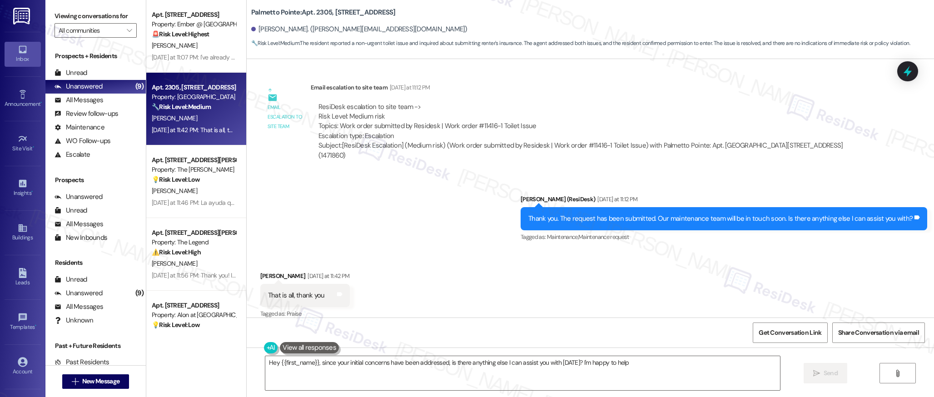
type textarea "Hey {{first_name}}, since your initial concerns have been addressed, is there a…"
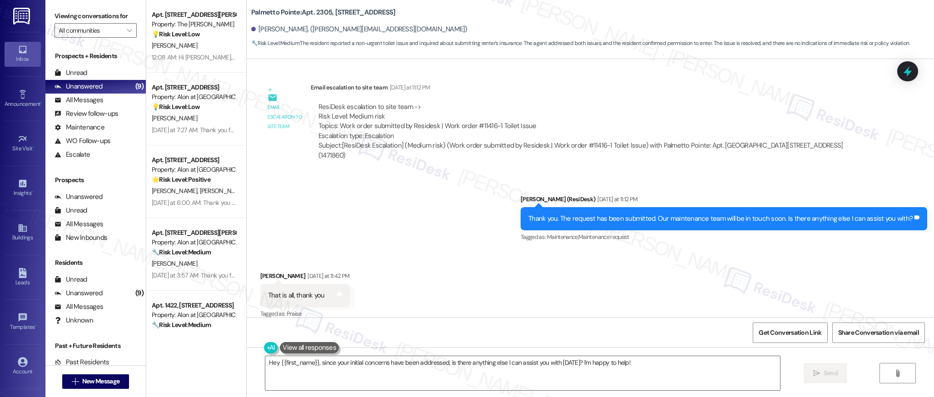
scroll to position [654, 0]
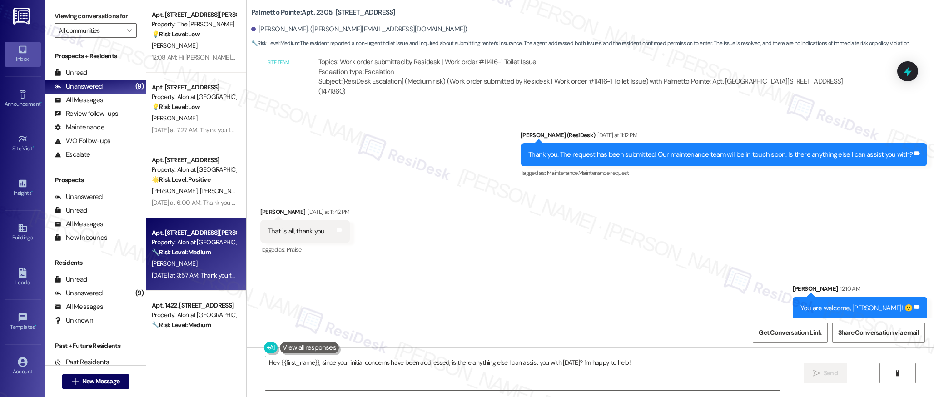
click at [219, 246] on div "Property: Alon at [GEOGRAPHIC_DATA]" at bounding box center [194, 243] width 84 height 10
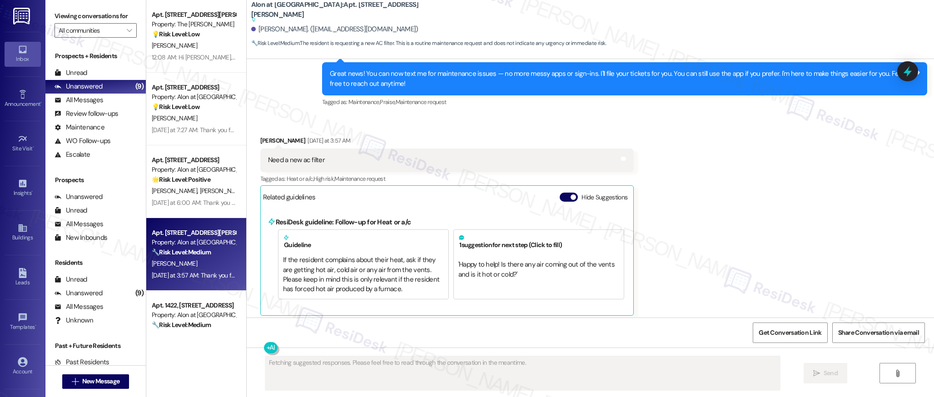
scroll to position [282, 0]
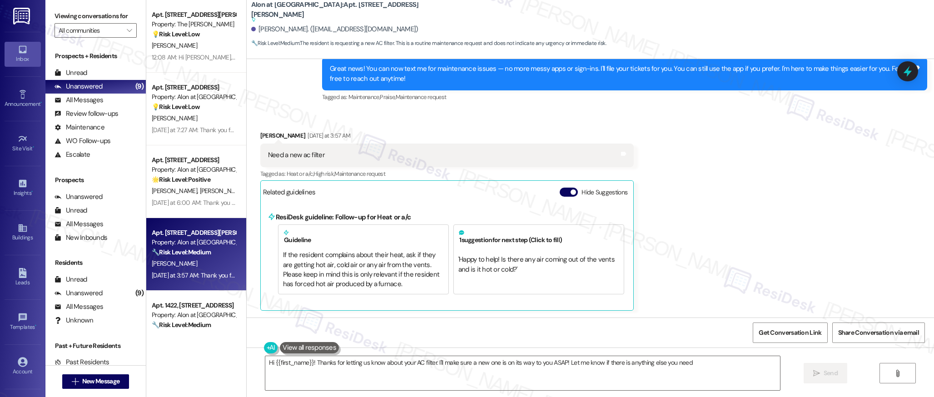
type textarea "Hi {{first_name}}! Thanks for letting us know about your AC filter. I'll make s…"
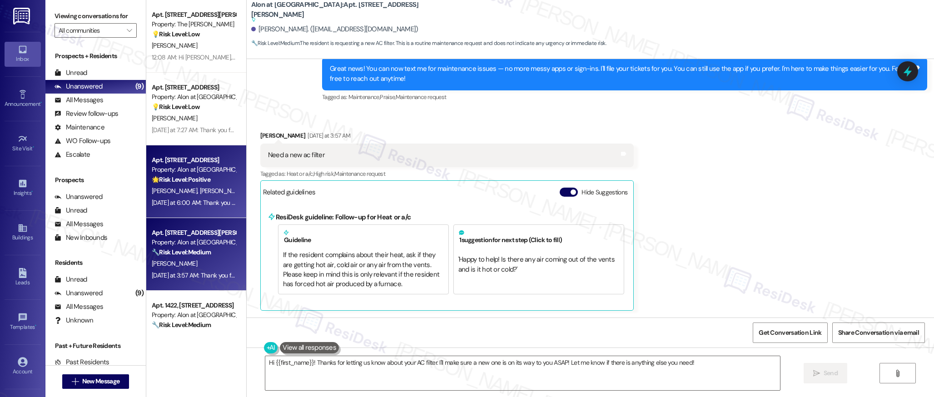
click at [222, 191] on div "[PERSON_NAME] [PERSON_NAME]" at bounding box center [194, 190] width 86 height 11
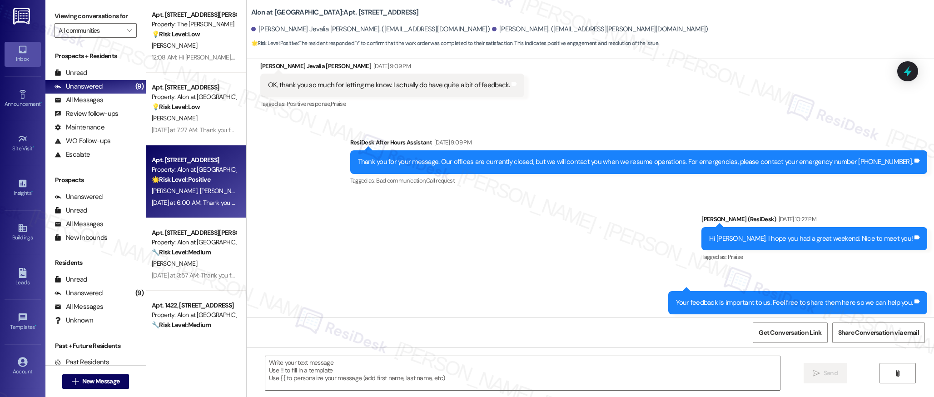
type textarea "Fetching suggested responses. Please feel free to read through the conversation…"
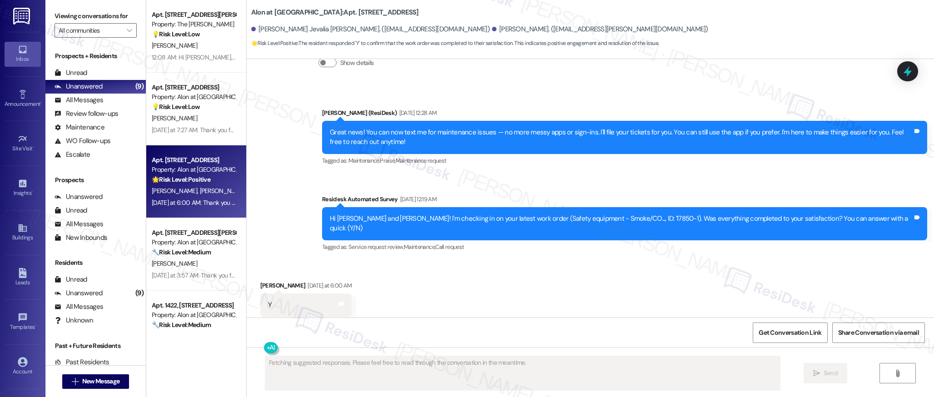
scroll to position [541, 0]
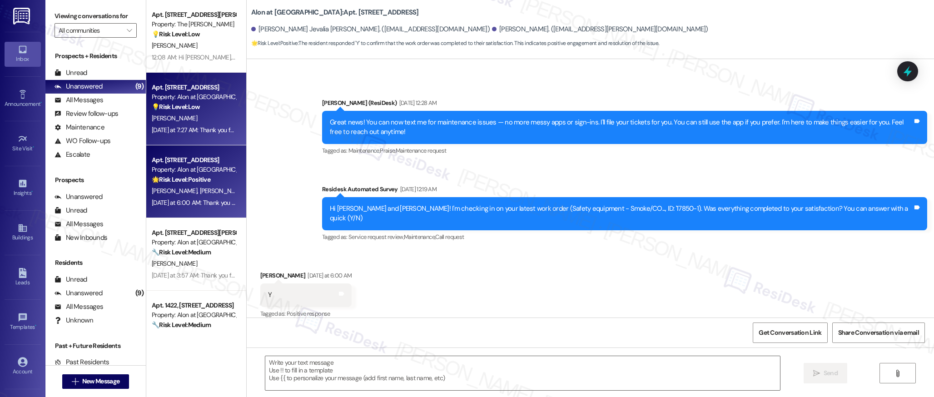
click at [205, 119] on div "[PERSON_NAME]" at bounding box center [194, 118] width 86 height 11
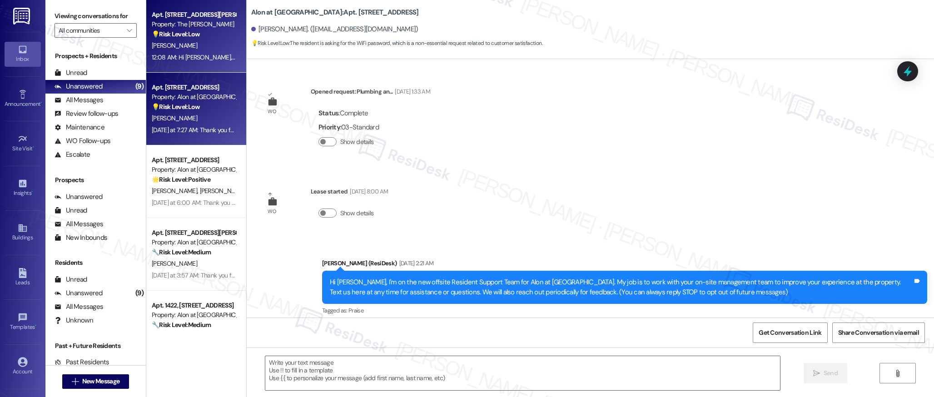
scroll to position [99, 0]
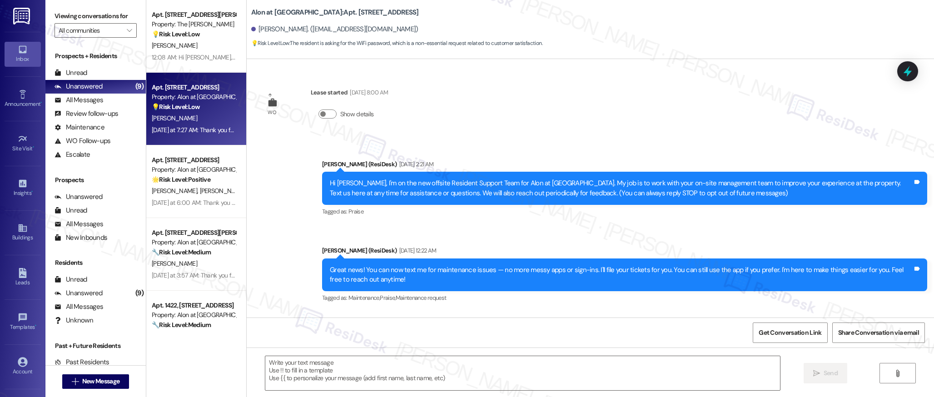
type textarea "Fetching suggested responses. Please feel free to read through the conversation…"
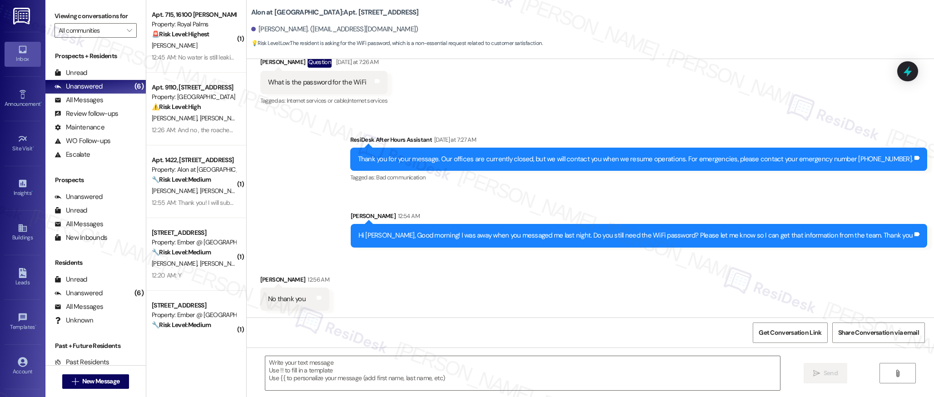
scroll to position [375, 0]
